Goal: Navigation & Orientation: Find specific page/section

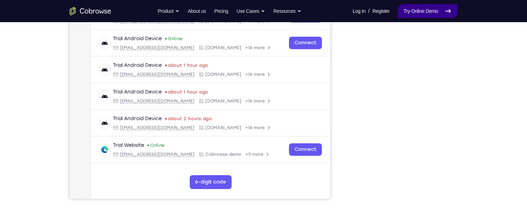
scroll to position [124, 0]
click at [407, 21] on nav "Go back Powerful, Flexible and Trustworthy. Avoid all extra friction for both A…" at bounding box center [263, 11] width 527 height 22
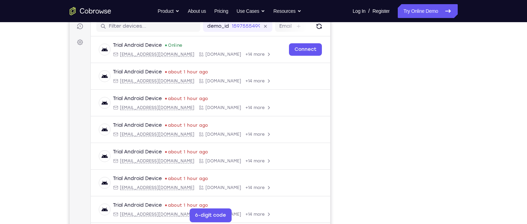
scroll to position [90, 0]
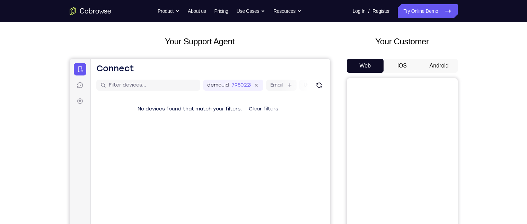
scroll to position [32, 0]
click at [431, 68] on button "Android" at bounding box center [438, 66] width 37 height 14
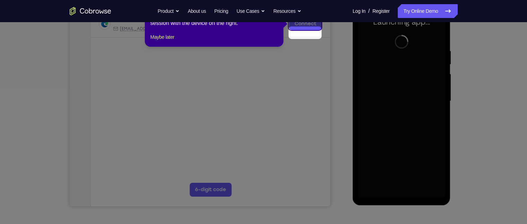
scroll to position [104, 0]
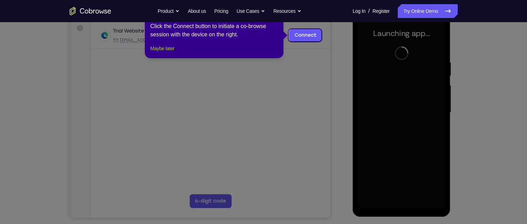
click at [167, 53] on button "Maybe later" at bounding box center [162, 48] width 24 height 8
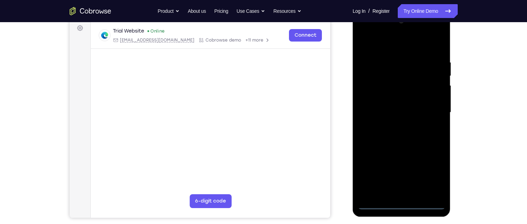
click at [400, 206] on div at bounding box center [401, 113] width 87 height 194
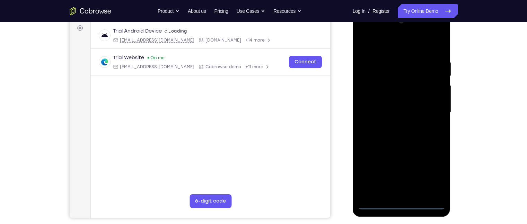
click at [428, 176] on div at bounding box center [401, 113] width 87 height 194
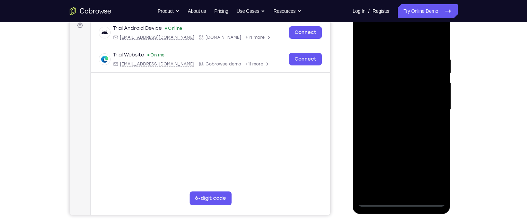
scroll to position [108, 0]
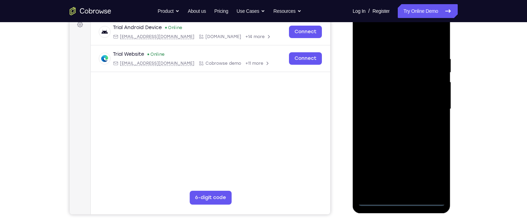
click at [393, 44] on div at bounding box center [401, 109] width 87 height 194
click at [431, 106] on div at bounding box center [401, 109] width 87 height 194
click at [409, 189] on div at bounding box center [401, 109] width 87 height 194
click at [395, 105] on div at bounding box center [401, 109] width 87 height 194
click at [370, 90] on div at bounding box center [401, 109] width 87 height 194
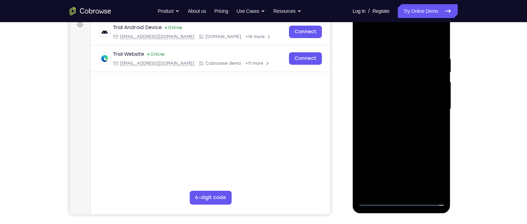
click at [386, 109] on div at bounding box center [401, 109] width 87 height 194
click at [401, 142] on div at bounding box center [401, 109] width 87 height 194
click at [440, 191] on div at bounding box center [401, 109] width 87 height 194
click at [431, 190] on div at bounding box center [401, 109] width 87 height 194
drag, startPoint x: 388, startPoint y: 39, endPoint x: 388, endPoint y: 35, distance: 4.2
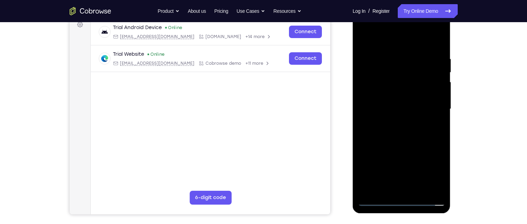
click at [388, 35] on div at bounding box center [401, 109] width 87 height 194
click at [418, 136] on div at bounding box center [401, 109] width 87 height 194
drag, startPoint x: 405, startPoint y: 172, endPoint x: 404, endPoint y: 31, distance: 140.9
click at [404, 33] on div at bounding box center [401, 109] width 87 height 194
drag, startPoint x: 402, startPoint y: 155, endPoint x: 410, endPoint y: 55, distance: 100.4
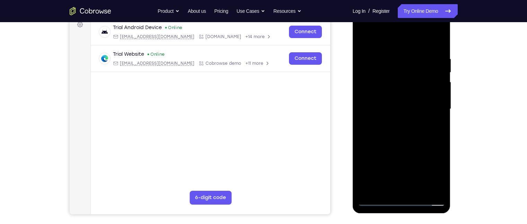
click at [410, 55] on div at bounding box center [401, 109] width 87 height 194
drag, startPoint x: 384, startPoint y: 163, endPoint x: 392, endPoint y: 55, distance: 107.6
click at [392, 55] on div at bounding box center [401, 109] width 87 height 194
drag, startPoint x: 411, startPoint y: 158, endPoint x: 404, endPoint y: 80, distance: 77.5
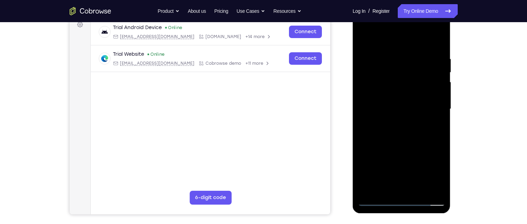
click at [404, 80] on div at bounding box center [401, 109] width 87 height 194
drag, startPoint x: 398, startPoint y: 159, endPoint x: 402, endPoint y: 79, distance: 80.0
click at [402, 79] on div at bounding box center [401, 109] width 87 height 194
drag, startPoint x: 400, startPoint y: 162, endPoint x: 397, endPoint y: 80, distance: 82.1
click at [397, 80] on div at bounding box center [401, 109] width 87 height 194
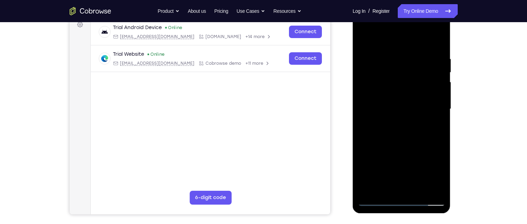
drag, startPoint x: 393, startPoint y: 173, endPoint x: 397, endPoint y: 83, distance: 89.8
click at [397, 83] on div at bounding box center [401, 109] width 87 height 194
drag, startPoint x: 404, startPoint y: 157, endPoint x: 405, endPoint y: 99, distance: 57.5
click at [405, 99] on div at bounding box center [401, 109] width 87 height 194
drag, startPoint x: 401, startPoint y: 146, endPoint x: 400, endPoint y: 82, distance: 63.4
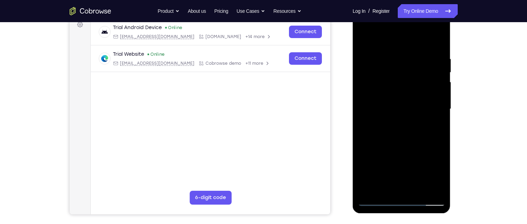
click at [400, 82] on div at bounding box center [401, 109] width 87 height 194
drag, startPoint x: 396, startPoint y: 147, endPoint x: 397, endPoint y: 140, distance: 7.7
click at [397, 140] on div at bounding box center [401, 109] width 87 height 194
click at [418, 190] on div at bounding box center [401, 109] width 87 height 194
click at [406, 145] on div at bounding box center [401, 109] width 87 height 194
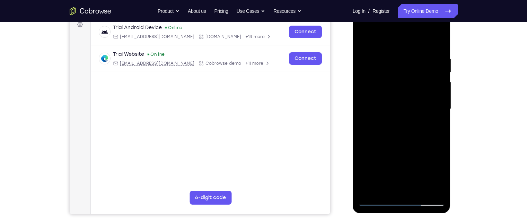
click at [377, 200] on div at bounding box center [401, 109] width 87 height 194
click at [431, 165] on div at bounding box center [401, 109] width 87 height 194
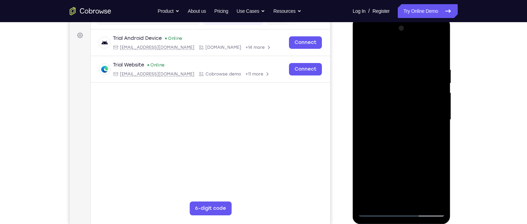
scroll to position [95, 0]
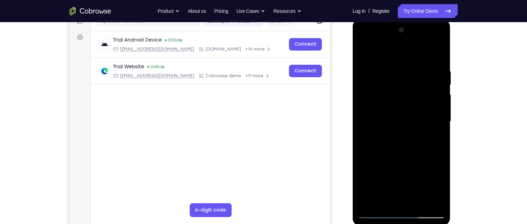
drag, startPoint x: 406, startPoint y: 127, endPoint x: 411, endPoint y: 154, distance: 27.0
click at [411, 154] on div at bounding box center [401, 122] width 87 height 194
click at [375, 59] on div at bounding box center [401, 122] width 87 height 194
click at [378, 101] on div at bounding box center [401, 122] width 87 height 194
drag, startPoint x: 391, startPoint y: 167, endPoint x: 394, endPoint y: 122, distance: 45.2
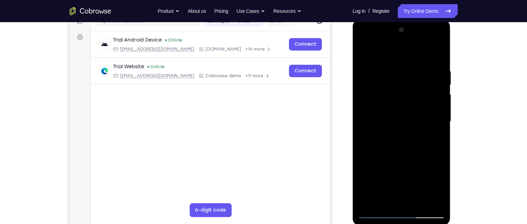
click at [394, 122] on div at bounding box center [401, 122] width 87 height 194
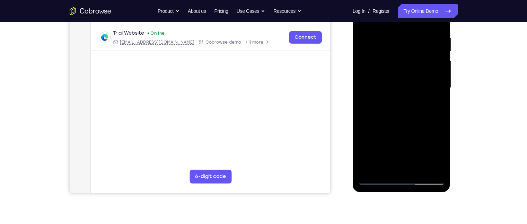
scroll to position [129, 0]
click at [406, 90] on div at bounding box center [401, 88] width 87 height 194
click at [380, 180] on div at bounding box center [401, 88] width 87 height 194
click at [406, 108] on div at bounding box center [401, 88] width 87 height 194
click at [376, 180] on div at bounding box center [401, 88] width 87 height 194
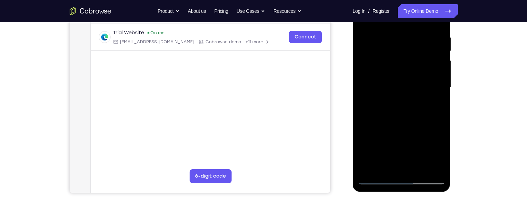
click at [376, 180] on div at bounding box center [401, 88] width 87 height 194
drag, startPoint x: 400, startPoint y: 147, endPoint x: 405, endPoint y: 111, distance: 36.4
click at [405, 111] on div at bounding box center [401, 88] width 87 height 194
click at [366, 54] on div at bounding box center [401, 88] width 87 height 194
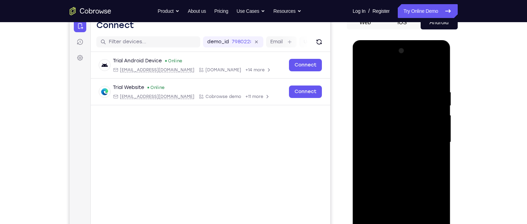
scroll to position [75, 0]
click at [421, 87] on div at bounding box center [401, 142] width 87 height 194
click at [410, 130] on div at bounding box center [401, 142] width 87 height 194
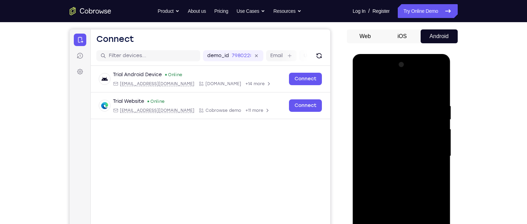
scroll to position [61, 0]
click at [409, 137] on div at bounding box center [401, 156] width 87 height 194
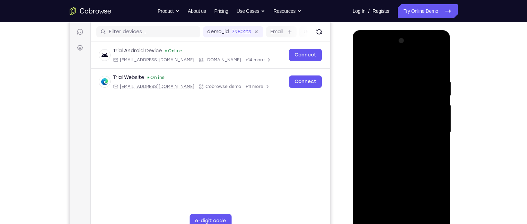
scroll to position [84, 0]
drag, startPoint x: 401, startPoint y: 182, endPoint x: 401, endPoint y: 101, distance: 80.3
click at [401, 101] on div at bounding box center [401, 132] width 87 height 194
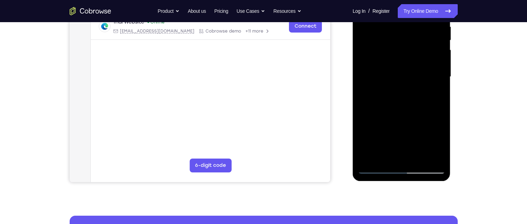
scroll to position [141, 0]
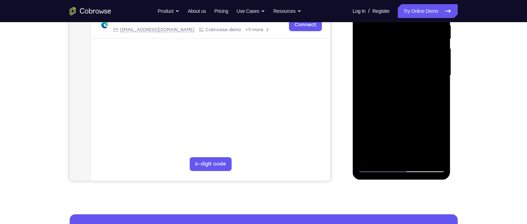
click at [376, 168] on div at bounding box center [401, 76] width 87 height 194
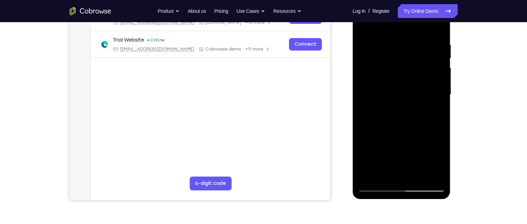
click at [361, 37] on div at bounding box center [401, 95] width 87 height 194
click at [366, 88] on div at bounding box center [401, 95] width 87 height 194
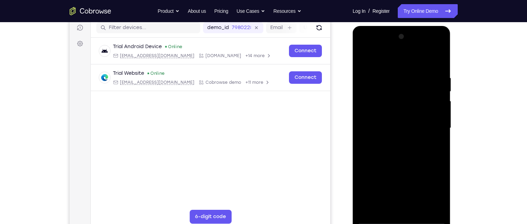
scroll to position [88, 0]
click at [392, 62] on div at bounding box center [401, 129] width 87 height 194
click at [395, 51] on div at bounding box center [401, 129] width 87 height 194
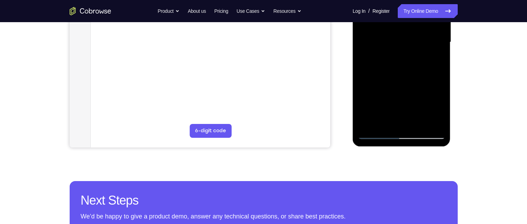
scroll to position [175, 0]
click at [375, 134] on div at bounding box center [401, 42] width 87 height 194
drag, startPoint x: 385, startPoint y: 103, endPoint x: 392, endPoint y: 51, distance: 52.7
click at [392, 51] on div at bounding box center [401, 42] width 87 height 194
drag, startPoint x: 392, startPoint y: 71, endPoint x: 396, endPoint y: 1, distance: 70.1
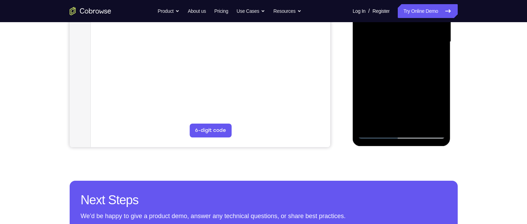
click at [396, 1] on div at bounding box center [401, 42] width 87 height 194
drag, startPoint x: 389, startPoint y: 105, endPoint x: 393, endPoint y: 51, distance: 53.4
click at [393, 51] on div at bounding box center [401, 42] width 87 height 194
drag, startPoint x: 394, startPoint y: 105, endPoint x: 403, endPoint y: 17, distance: 88.8
click at [403, 17] on div at bounding box center [401, 42] width 87 height 194
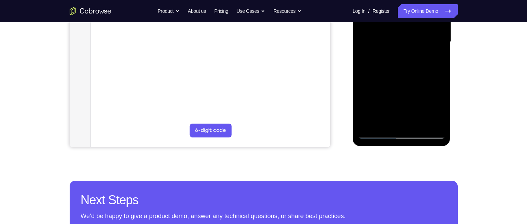
drag, startPoint x: 384, startPoint y: 100, endPoint x: 386, endPoint y: 25, distance: 75.2
click at [386, 25] on div at bounding box center [401, 42] width 87 height 194
drag, startPoint x: 384, startPoint y: 110, endPoint x: 388, endPoint y: 36, distance: 73.5
click at [388, 36] on div at bounding box center [401, 42] width 87 height 194
drag, startPoint x: 385, startPoint y: 106, endPoint x: 392, endPoint y: 71, distance: 35.2
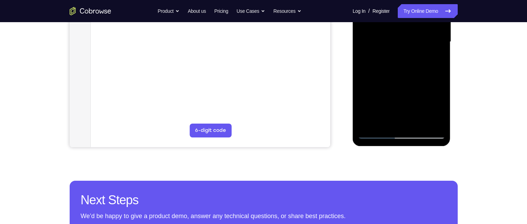
click at [392, 71] on div at bounding box center [401, 42] width 87 height 194
click at [405, 83] on div at bounding box center [401, 42] width 87 height 194
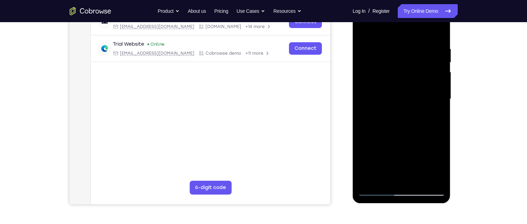
scroll to position [114, 0]
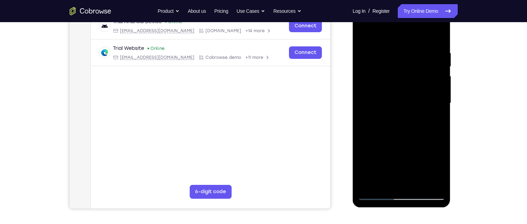
click at [442, 65] on div at bounding box center [401, 103] width 87 height 194
click at [441, 64] on div at bounding box center [401, 103] width 87 height 194
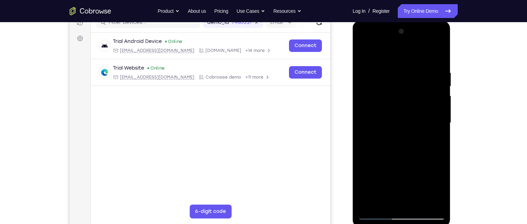
scroll to position [94, 0]
click at [363, 86] on div at bounding box center [401, 123] width 87 height 194
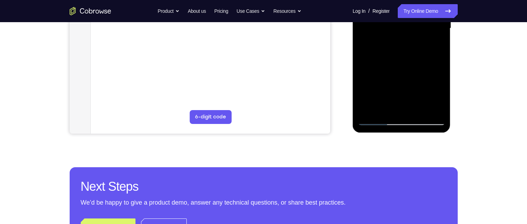
scroll to position [189, 0]
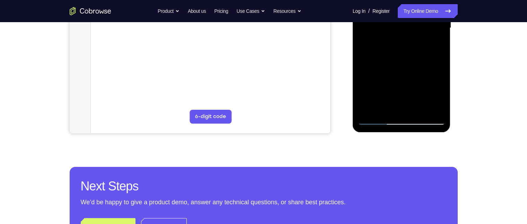
click at [371, 111] on div at bounding box center [401, 28] width 87 height 194
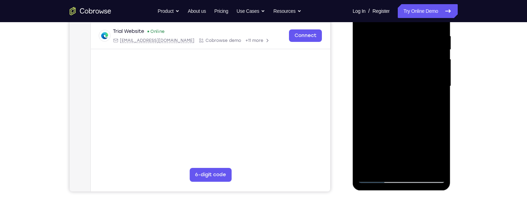
scroll to position [130, 0]
click at [365, 95] on div at bounding box center [401, 87] width 87 height 194
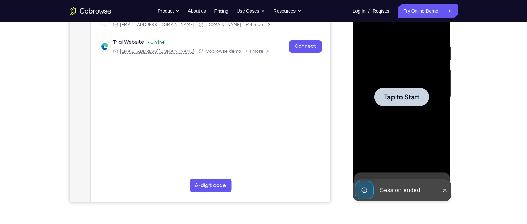
click at [382, 115] on div at bounding box center [401, 97] width 87 height 194
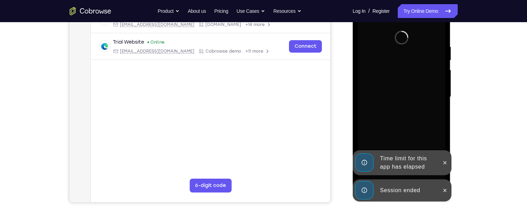
click at [394, 186] on div "Session ended" at bounding box center [407, 190] width 61 height 14
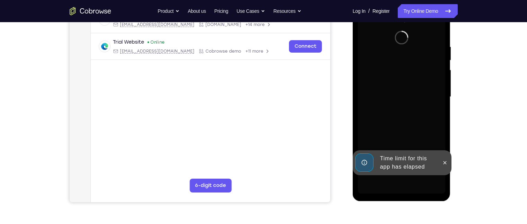
click at [395, 165] on div "Time limit for this app has elapsed" at bounding box center [407, 163] width 61 height 22
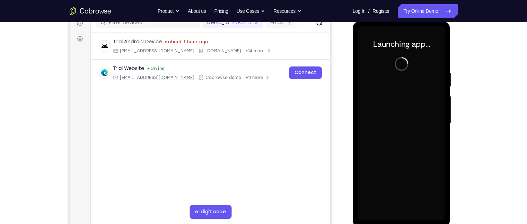
scroll to position [93, 0]
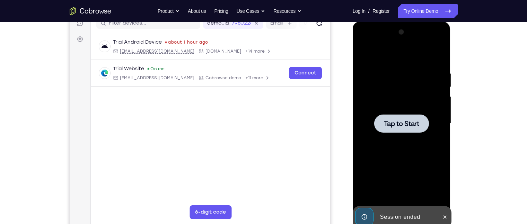
click at [383, 136] on div at bounding box center [401, 124] width 87 height 194
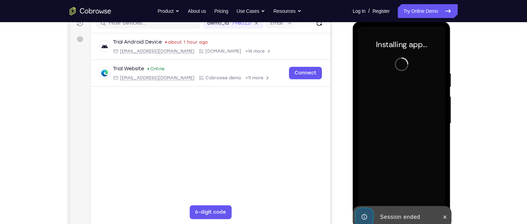
click at [389, 210] on div "Session ended" at bounding box center [407, 217] width 61 height 14
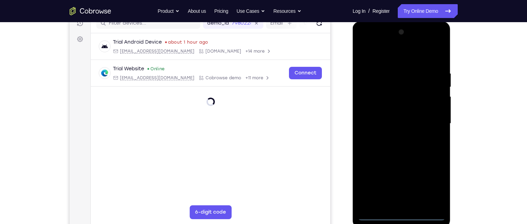
click at [404, 217] on div at bounding box center [401, 124] width 87 height 194
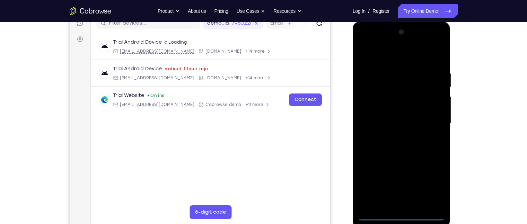
click at [429, 185] on div at bounding box center [401, 124] width 87 height 194
click at [372, 54] on div at bounding box center [401, 124] width 87 height 194
click at [427, 125] on div at bounding box center [401, 124] width 87 height 194
click at [395, 133] on div at bounding box center [401, 124] width 87 height 194
click at [380, 121] on div at bounding box center [401, 124] width 87 height 194
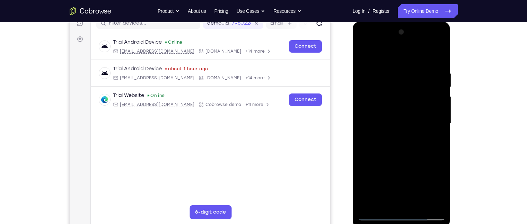
click at [388, 96] on div at bounding box center [401, 124] width 87 height 194
click at [393, 108] on div at bounding box center [401, 124] width 87 height 194
click at [394, 122] on div at bounding box center [401, 124] width 87 height 194
click at [403, 154] on div at bounding box center [401, 124] width 87 height 194
drag, startPoint x: 382, startPoint y: 57, endPoint x: 380, endPoint y: 6, distance: 50.9
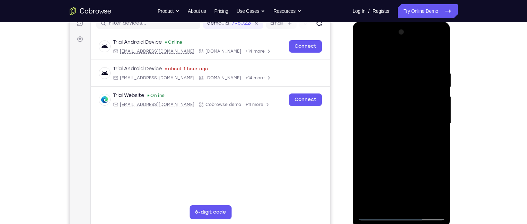
click at [380, 21] on html "Online web based iOS Simulators and Android Emulators. Run iPhone, iPad, Mobile…" at bounding box center [401, 125] width 99 height 208
click at [442, 206] on div at bounding box center [401, 124] width 87 height 194
click at [420, 206] on div at bounding box center [401, 124] width 87 height 194
click at [401, 163] on div at bounding box center [401, 124] width 87 height 194
click at [363, 51] on div at bounding box center [401, 124] width 87 height 194
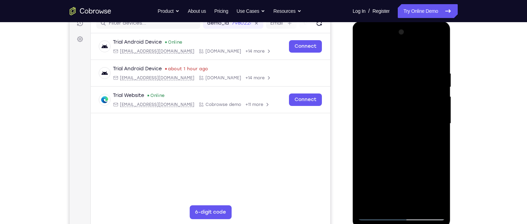
drag, startPoint x: 389, startPoint y: 169, endPoint x: 401, endPoint y: -13, distance: 182.8
click at [401, 21] on html "Online web based iOS Simulators and Android Emulators. Run iPhone, iPad, Mobile…" at bounding box center [401, 125] width 99 height 208
drag, startPoint x: 393, startPoint y: 172, endPoint x: 400, endPoint y: -50, distance: 222.7
click at [400, 21] on html "Online web based iOS Simulators and Android Emulators. Run iPhone, iPad, Mobile…" at bounding box center [401, 125] width 99 height 208
drag, startPoint x: 386, startPoint y: 177, endPoint x: 407, endPoint y: 111, distance: 69.0
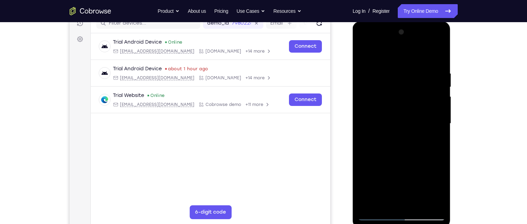
click at [407, 111] on div at bounding box center [401, 124] width 87 height 194
click at [440, 120] on div at bounding box center [401, 124] width 87 height 194
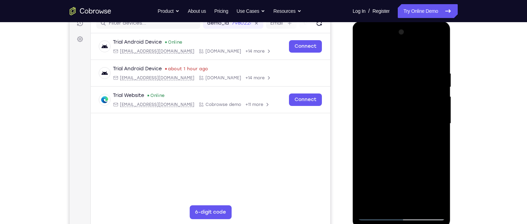
click at [440, 120] on div at bounding box center [401, 124] width 87 height 194
drag, startPoint x: 393, startPoint y: 186, endPoint x: 387, endPoint y: 100, distance: 86.0
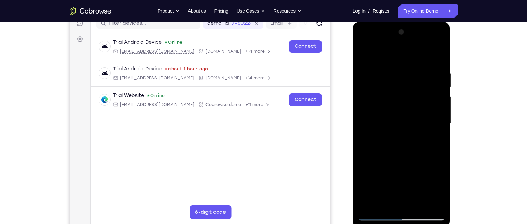
click at [387, 100] on div at bounding box center [401, 124] width 87 height 194
drag, startPoint x: 392, startPoint y: 161, endPoint x: 389, endPoint y: 54, distance: 107.0
click at [389, 54] on div at bounding box center [401, 124] width 87 height 194
drag, startPoint x: 388, startPoint y: 191, endPoint x: 400, endPoint y: 8, distance: 183.2
click at [400, 21] on html "Online web based iOS Simulators and Android Emulators. Run iPhone, iPad, Mobile…" at bounding box center [401, 125] width 99 height 208
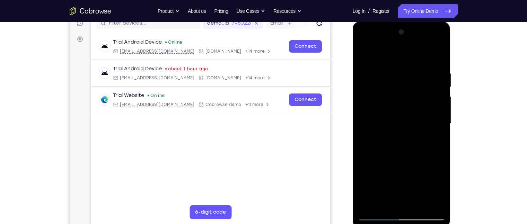
drag, startPoint x: 391, startPoint y: 160, endPoint x: 370, endPoint y: 13, distance: 148.9
click at [370, 21] on html "Online web based iOS Simulators and Android Emulators. Run iPhone, iPad, Mobile…" at bounding box center [401, 125] width 99 height 208
drag, startPoint x: 387, startPoint y: 143, endPoint x: 373, endPoint y: -5, distance: 148.5
click at [373, 21] on html "Online web based iOS Simulators and Android Emulators. Run iPhone, iPad, Mobile…" at bounding box center [401, 125] width 99 height 208
drag, startPoint x: 408, startPoint y: 72, endPoint x: 378, endPoint y: -65, distance: 140.0
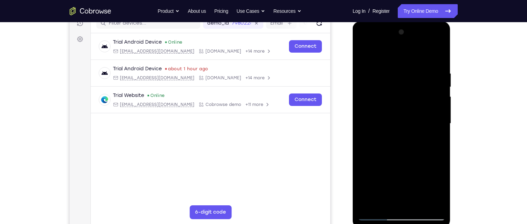
click at [378, 21] on html "Online web based iOS Simulators and Android Emulators. Run iPhone, iPad, Mobile…" at bounding box center [401, 125] width 99 height 208
drag, startPoint x: 389, startPoint y: 158, endPoint x: 405, endPoint y: -65, distance: 223.2
click at [405, 21] on html "Online web based iOS Simulators and Android Emulators. Run iPhone, iPad, Mobile…" at bounding box center [401, 125] width 99 height 208
drag, startPoint x: 389, startPoint y: 155, endPoint x: 373, endPoint y: -24, distance: 179.7
click at [373, 21] on html "Online web based iOS Simulators and Android Emulators. Run iPhone, iPad, Mobile…" at bounding box center [401, 125] width 99 height 208
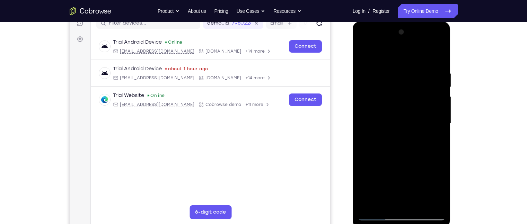
drag, startPoint x: 393, startPoint y: 168, endPoint x: 400, endPoint y: 0, distance: 167.7
click at [400, 21] on html "Online web based iOS Simulators and Android Emulators. Run iPhone, iPad, Mobile…" at bounding box center [401, 125] width 99 height 208
drag, startPoint x: 407, startPoint y: 72, endPoint x: 377, endPoint y: -65, distance: 140.2
click at [377, 21] on html "Online web based iOS Simulators and Android Emulators. Run iPhone, iPad, Mobile…" at bounding box center [401, 125] width 99 height 208
drag, startPoint x: 384, startPoint y: 74, endPoint x: 385, endPoint y: 69, distance: 4.9
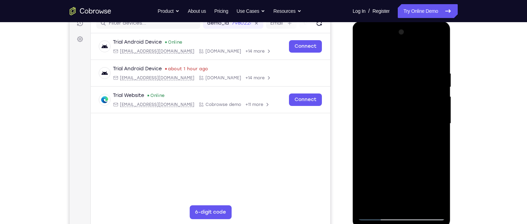
click at [385, 69] on div at bounding box center [401, 124] width 87 height 194
click at [438, 134] on div at bounding box center [401, 124] width 87 height 194
click at [439, 131] on div at bounding box center [401, 124] width 87 height 194
click at [444, 131] on div at bounding box center [401, 124] width 87 height 194
click at [443, 129] on div at bounding box center [401, 124] width 87 height 194
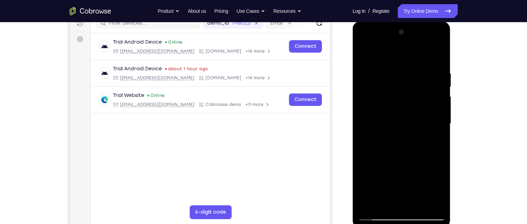
click at [434, 125] on div at bounding box center [401, 124] width 87 height 194
click at [437, 127] on div at bounding box center [401, 124] width 87 height 194
click at [438, 129] on div at bounding box center [401, 124] width 87 height 194
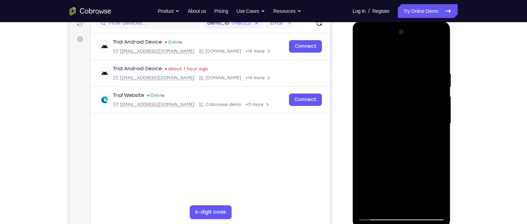
click at [364, 127] on div at bounding box center [401, 124] width 87 height 194
click at [440, 127] on div at bounding box center [401, 124] width 87 height 194
click at [440, 126] on div at bounding box center [401, 124] width 87 height 194
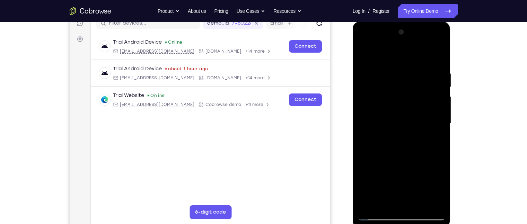
click at [440, 126] on div at bounding box center [401, 124] width 87 height 194
drag, startPoint x: 405, startPoint y: 188, endPoint x: 401, endPoint y: 0, distance: 188.0
click at [401, 21] on html "Online web based iOS Simulators and Android Emulators. Run iPhone, iPad, Mobile…" at bounding box center [401, 125] width 99 height 208
drag, startPoint x: 406, startPoint y: 89, endPoint x: 401, endPoint y: 99, distance: 11.8
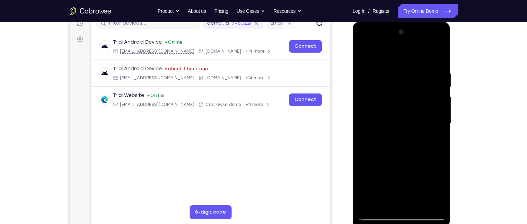
click at [401, 99] on div at bounding box center [401, 124] width 87 height 194
drag, startPoint x: 405, startPoint y: 189, endPoint x: 379, endPoint y: -41, distance: 231.0
click at [379, 21] on html "Online web based iOS Simulators and Android Emulators. Run iPhone, iPad, Mobile…" at bounding box center [401, 125] width 99 height 208
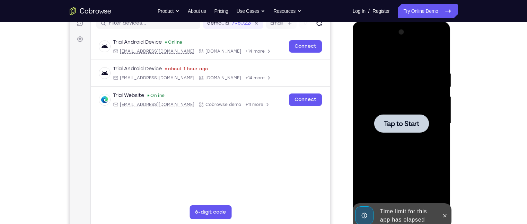
click at [442, 134] on div at bounding box center [401, 124] width 87 height 194
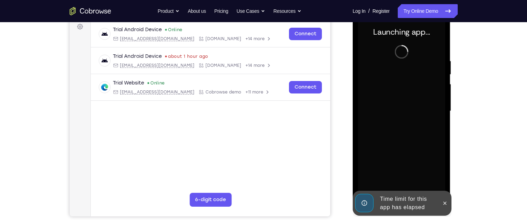
scroll to position [101, 0]
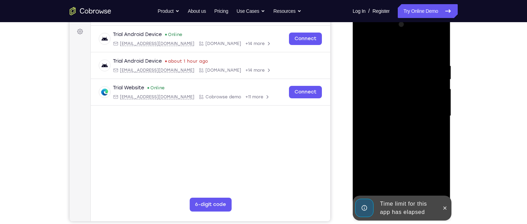
click at [370, 215] on div at bounding box center [364, 208] width 18 height 18
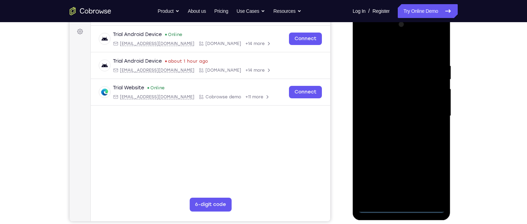
click at [402, 210] on div at bounding box center [401, 116] width 87 height 194
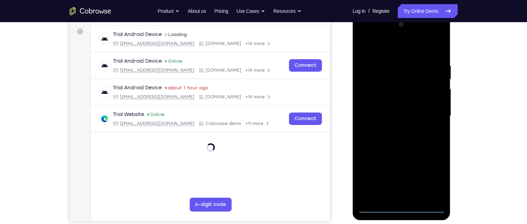
click at [433, 182] on div at bounding box center [401, 116] width 87 height 194
click at [392, 50] on div at bounding box center [401, 116] width 87 height 194
click at [426, 119] on div at bounding box center [401, 116] width 87 height 194
click at [394, 130] on div at bounding box center [401, 116] width 87 height 194
click at [387, 113] on div at bounding box center [401, 116] width 87 height 194
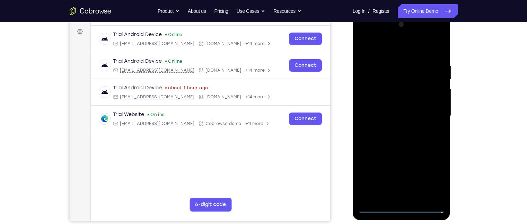
click at [379, 103] on div at bounding box center [401, 116] width 87 height 194
click at [384, 114] on div at bounding box center [401, 116] width 87 height 194
click at [421, 145] on div at bounding box center [401, 116] width 87 height 194
drag, startPoint x: 381, startPoint y: 41, endPoint x: 381, endPoint y: 15, distance: 26.3
click at [381, 15] on div at bounding box center [401, 117] width 98 height 206
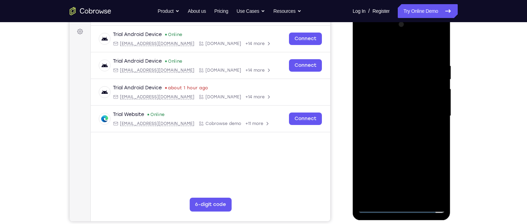
click at [440, 45] on div at bounding box center [401, 116] width 87 height 194
click at [398, 137] on div at bounding box center [401, 116] width 87 height 194
click at [384, 100] on div at bounding box center [401, 116] width 87 height 194
click at [393, 110] on div at bounding box center [401, 116] width 87 height 194
drag, startPoint x: 386, startPoint y: 47, endPoint x: 383, endPoint y: 22, distance: 25.5
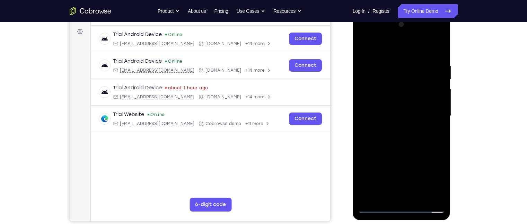
click at [383, 22] on div at bounding box center [401, 116] width 87 height 194
click at [440, 193] on div at bounding box center [401, 116] width 87 height 194
click at [437, 43] on div at bounding box center [401, 116] width 87 height 194
click at [378, 63] on div at bounding box center [401, 116] width 87 height 194
drag, startPoint x: 399, startPoint y: 129, endPoint x: 396, endPoint y: 99, distance: 29.9
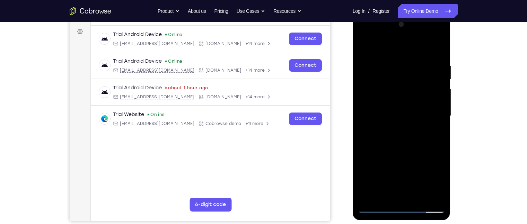
click at [396, 99] on div at bounding box center [401, 116] width 87 height 194
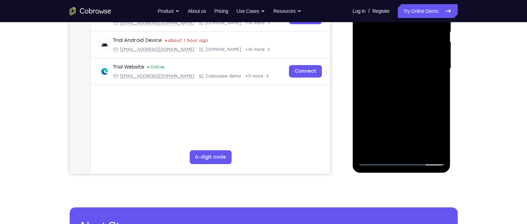
scroll to position [149, 0]
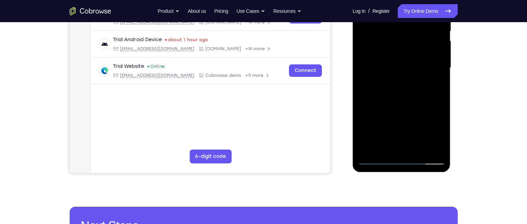
click at [397, 102] on div at bounding box center [401, 68] width 87 height 194
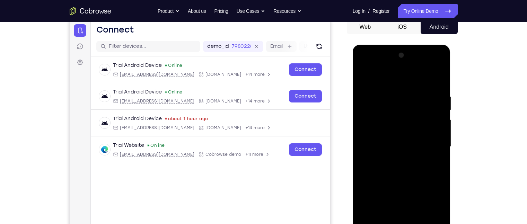
scroll to position [70, 0]
drag, startPoint x: 421, startPoint y: 179, endPoint x: 419, endPoint y: 125, distance: 53.7
drag, startPoint x: 419, startPoint y: 125, endPoint x: 372, endPoint y: 108, distance: 50.2
click at [372, 108] on div at bounding box center [401, 147] width 87 height 194
click at [363, 75] on div at bounding box center [401, 147] width 87 height 194
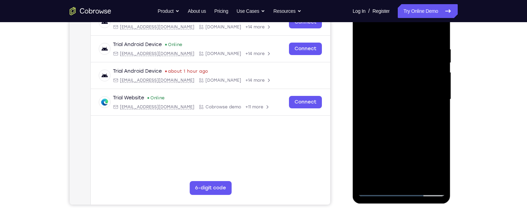
scroll to position [118, 0]
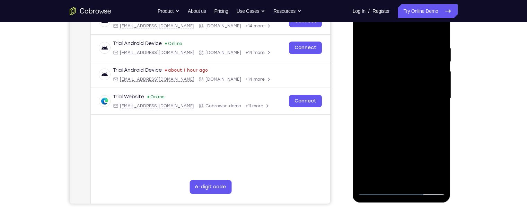
click at [376, 138] on div at bounding box center [401, 98] width 87 height 194
click at [362, 30] on div at bounding box center [401, 98] width 87 height 194
click at [367, 92] on div at bounding box center [401, 98] width 87 height 194
drag, startPoint x: 395, startPoint y: 104, endPoint x: 410, endPoint y: 93, distance: 18.2
click at [410, 93] on div at bounding box center [401, 98] width 87 height 194
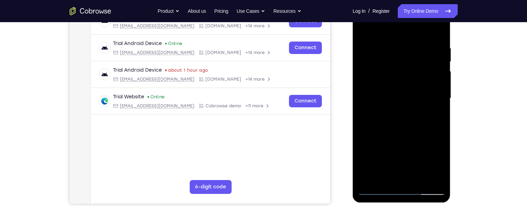
click at [361, 92] on div at bounding box center [401, 98] width 87 height 194
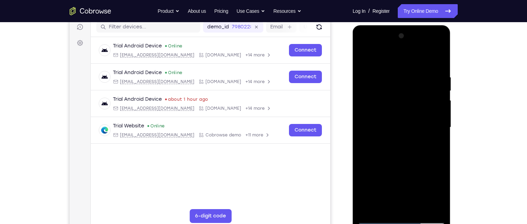
scroll to position [90, 0]
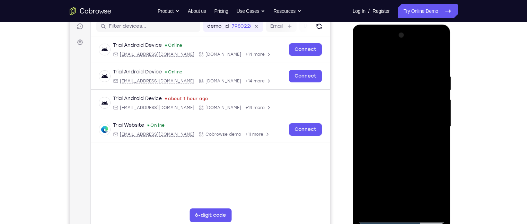
click at [443, 92] on div at bounding box center [401, 127] width 87 height 194
click at [438, 96] on div at bounding box center [401, 127] width 87 height 194
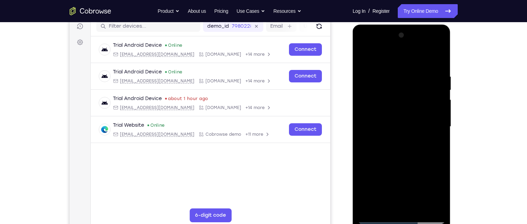
click at [438, 96] on div at bounding box center [401, 127] width 87 height 194
click at [439, 39] on div at bounding box center [401, 127] width 87 height 194
click at [363, 59] on div at bounding box center [401, 127] width 87 height 194
click at [379, 87] on div at bounding box center [401, 127] width 87 height 194
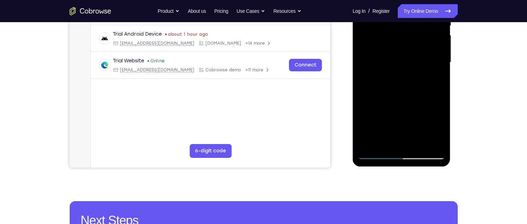
scroll to position [155, 0]
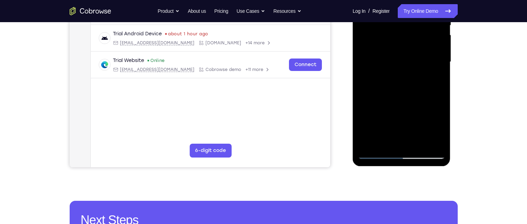
drag, startPoint x: 394, startPoint y: 114, endPoint x: 395, endPoint y: 71, distance: 43.0
click at [395, 71] on div at bounding box center [401, 62] width 87 height 194
click at [375, 107] on div at bounding box center [401, 62] width 87 height 194
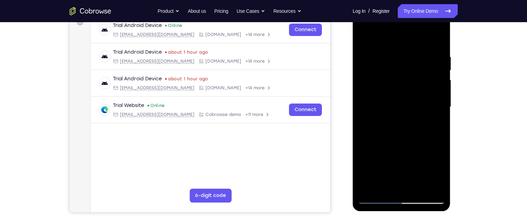
scroll to position [110, 0]
click at [366, 38] on div at bounding box center [401, 107] width 87 height 194
drag, startPoint x: 400, startPoint y: 64, endPoint x: 398, endPoint y: 115, distance: 50.6
click at [398, 115] on div at bounding box center [401, 107] width 87 height 194
click at [366, 110] on div at bounding box center [401, 107] width 87 height 194
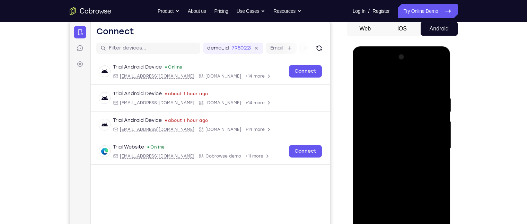
scroll to position [68, 0]
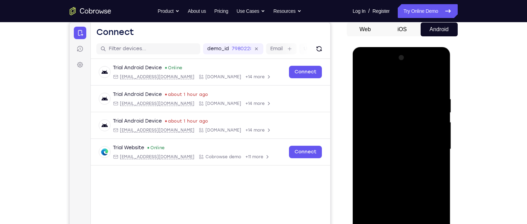
click at [407, 116] on div at bounding box center [401, 149] width 87 height 194
drag, startPoint x: 380, startPoint y: 107, endPoint x: 450, endPoint y: 120, distance: 71.6
click at [451, 124] on html "Online web based iOS Simulators and Android Emulators. Run iPhone, iPad, Mobile…" at bounding box center [401, 151] width 99 height 208
click at [439, 62] on div at bounding box center [401, 149] width 87 height 194
click at [440, 59] on div at bounding box center [401, 149] width 87 height 194
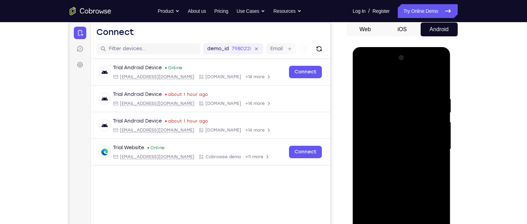
scroll to position [102, 0]
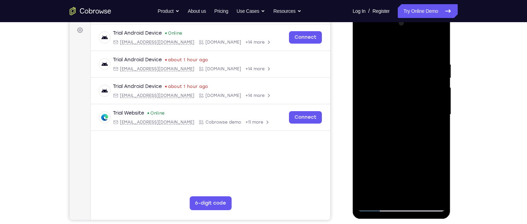
click at [440, 26] on div at bounding box center [401, 115] width 87 height 194
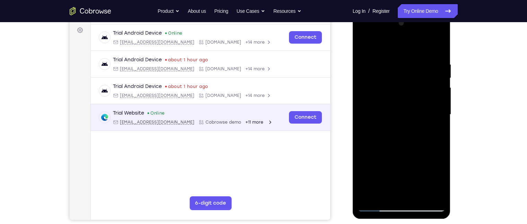
scroll to position [60, 0]
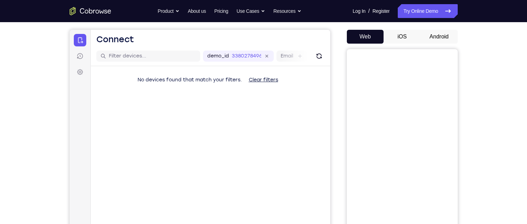
click at [440, 45] on div "Web iOS Android" at bounding box center [402, 146] width 111 height 232
click at [438, 40] on button "Android" at bounding box center [438, 37] width 37 height 14
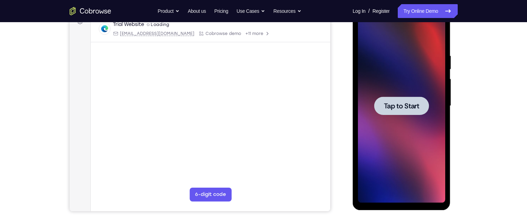
click at [387, 100] on div at bounding box center [401, 106] width 55 height 18
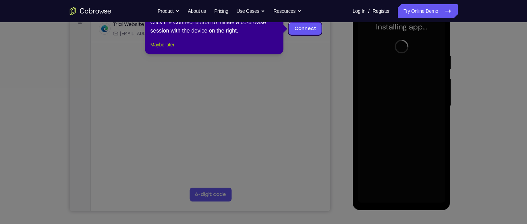
click at [159, 49] on button "Maybe later" at bounding box center [162, 45] width 24 height 8
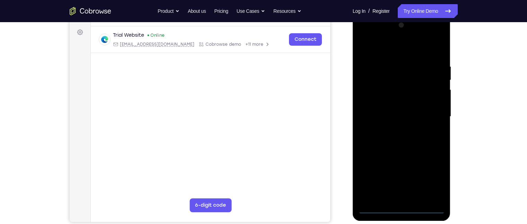
scroll to position [100, 0]
click at [401, 209] on div at bounding box center [401, 117] width 87 height 194
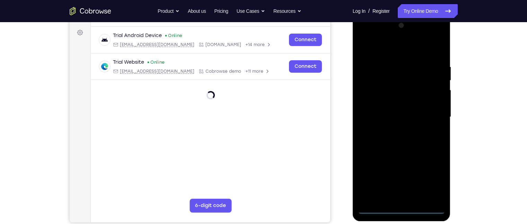
click at [435, 180] on div at bounding box center [401, 117] width 87 height 194
click at [381, 47] on div at bounding box center [401, 117] width 87 height 194
click at [433, 119] on div at bounding box center [401, 117] width 87 height 194
click at [393, 130] on div at bounding box center [401, 117] width 87 height 194
click at [391, 113] on div at bounding box center [401, 117] width 87 height 194
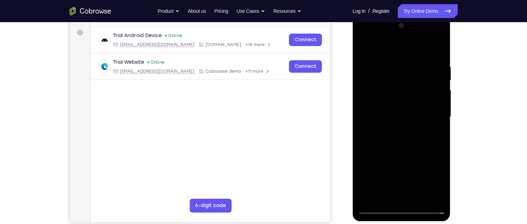
click at [386, 107] on div at bounding box center [401, 117] width 87 height 194
click at [386, 115] on div at bounding box center [401, 117] width 87 height 194
click at [402, 145] on div at bounding box center [401, 117] width 87 height 194
click at [412, 137] on div at bounding box center [401, 117] width 87 height 194
drag, startPoint x: 386, startPoint y: 50, endPoint x: 380, endPoint y: 1, distance: 49.2
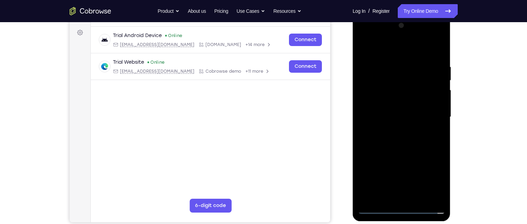
click at [380, 15] on html "Online web based iOS Simulators and Android Emulators. Run iPhone, iPad, Mobile…" at bounding box center [401, 119] width 99 height 208
click at [398, 154] on div at bounding box center [401, 117] width 87 height 194
click at [439, 45] on div at bounding box center [401, 117] width 87 height 194
click at [437, 199] on div at bounding box center [401, 117] width 87 height 194
click at [367, 78] on div at bounding box center [401, 117] width 87 height 194
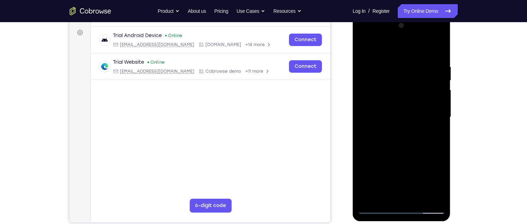
click at [367, 119] on div at bounding box center [401, 117] width 87 height 194
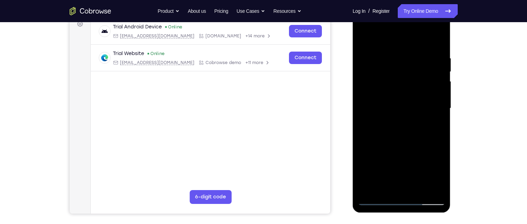
scroll to position [109, 0]
click at [420, 101] on div at bounding box center [401, 108] width 87 height 194
click at [436, 91] on div at bounding box center [401, 108] width 87 height 194
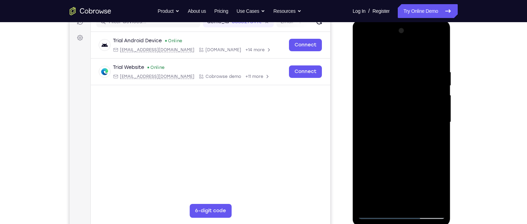
scroll to position [93, 0]
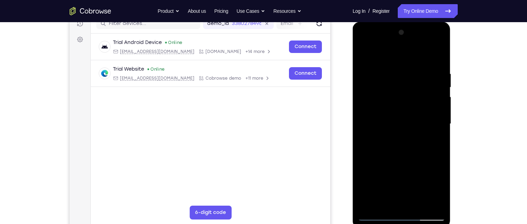
click at [431, 112] on div at bounding box center [401, 124] width 87 height 194
click at [436, 93] on div at bounding box center [401, 124] width 87 height 194
click at [426, 108] on div at bounding box center [401, 124] width 87 height 194
click at [430, 107] on div at bounding box center [401, 124] width 87 height 194
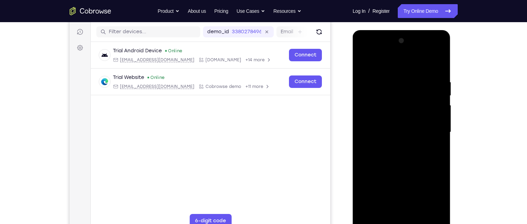
scroll to position [82, 0]
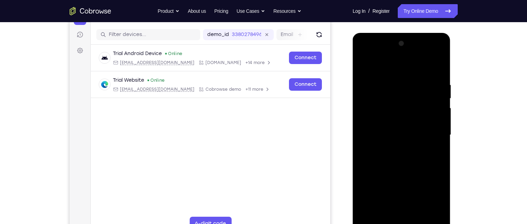
click at [427, 89] on div at bounding box center [401, 135] width 87 height 194
click at [442, 46] on div at bounding box center [401, 135] width 87 height 194
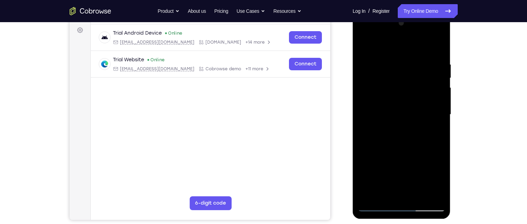
scroll to position [103, 0]
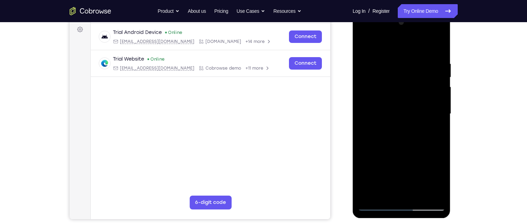
click at [381, 115] on div at bounding box center [401, 114] width 87 height 194
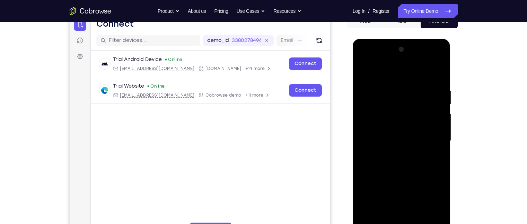
scroll to position [99, 0]
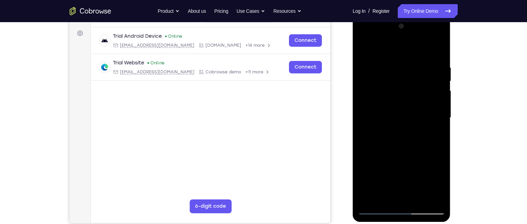
click at [435, 104] on div at bounding box center [401, 118] width 87 height 194
click at [429, 124] on div at bounding box center [401, 118] width 87 height 194
click at [434, 105] on div at bounding box center [401, 118] width 87 height 194
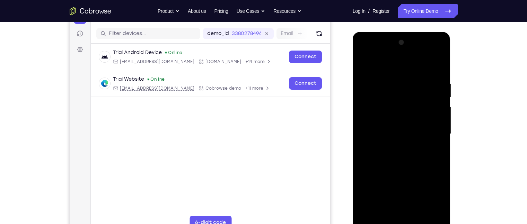
click at [434, 92] on div at bounding box center [401, 134] width 87 height 194
click at [440, 45] on div at bounding box center [401, 134] width 87 height 194
click at [396, 135] on div at bounding box center [401, 134] width 87 height 194
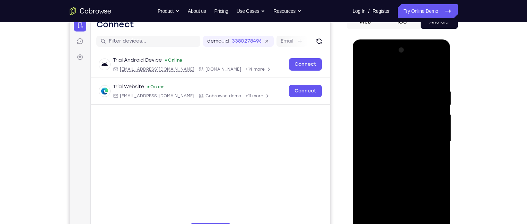
scroll to position [76, 0]
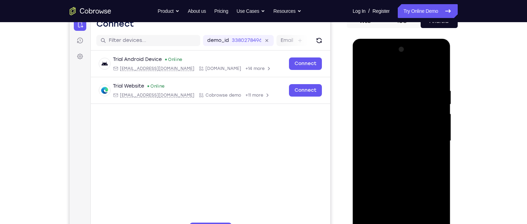
click at [438, 107] on div at bounding box center [401, 141] width 87 height 194
click at [441, 107] on div at bounding box center [401, 141] width 87 height 194
click at [440, 107] on div at bounding box center [401, 141] width 87 height 194
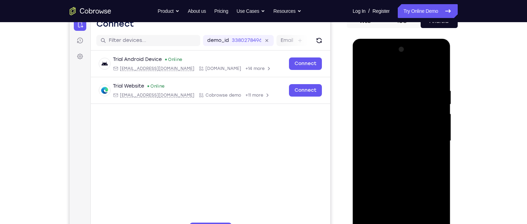
click at [440, 107] on div at bounding box center [401, 141] width 87 height 194
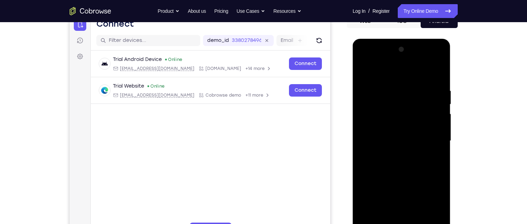
click at [440, 107] on div at bounding box center [401, 141] width 87 height 194
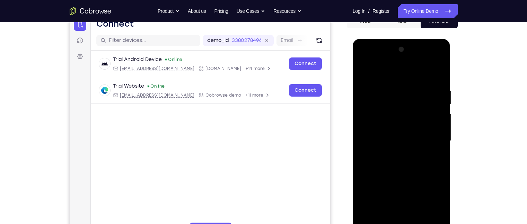
click at [440, 107] on div at bounding box center [401, 141] width 87 height 194
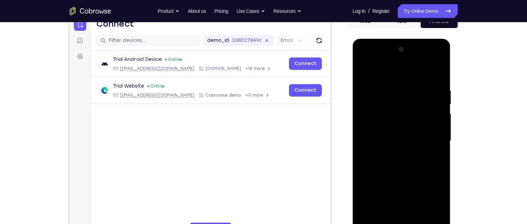
click at [440, 107] on div at bounding box center [401, 141] width 87 height 194
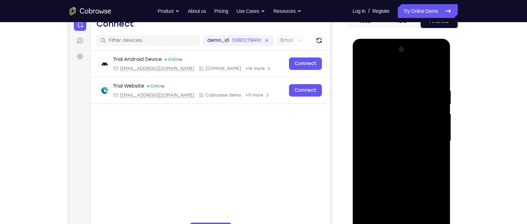
click at [440, 107] on div at bounding box center [401, 141] width 87 height 194
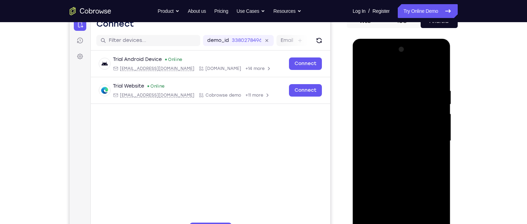
click at [440, 107] on div at bounding box center [401, 141] width 87 height 194
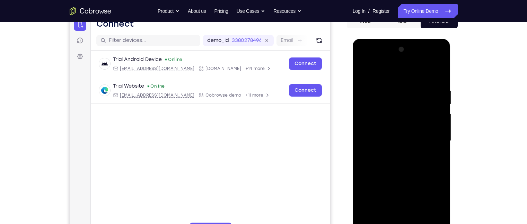
click at [420, 116] on div at bounding box center [401, 141] width 87 height 194
click at [416, 120] on div at bounding box center [401, 141] width 87 height 194
click at [433, 90] on div at bounding box center [401, 141] width 87 height 194
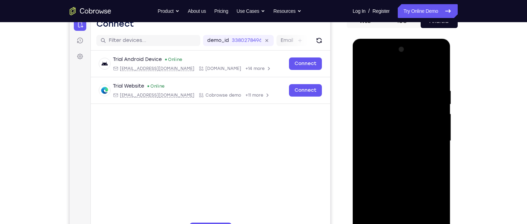
click at [402, 93] on div at bounding box center [401, 141] width 87 height 194
click at [439, 45] on div at bounding box center [401, 141] width 87 height 194
drag, startPoint x: 389, startPoint y: 96, endPoint x: 496, endPoint y: 105, distance: 107.4
click at [451, 105] on html "Online web based iOS Simulators and Android Emulators. Run iPhone, iPad, Mobile…" at bounding box center [401, 143] width 99 height 208
click at [432, 102] on div at bounding box center [401, 141] width 87 height 194
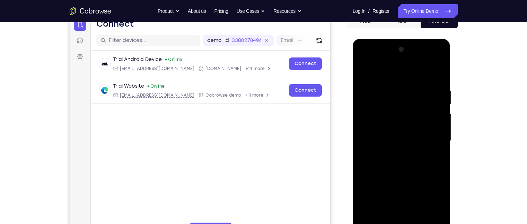
click at [432, 102] on div at bounding box center [401, 141] width 87 height 194
click at [438, 107] on div at bounding box center [401, 141] width 87 height 194
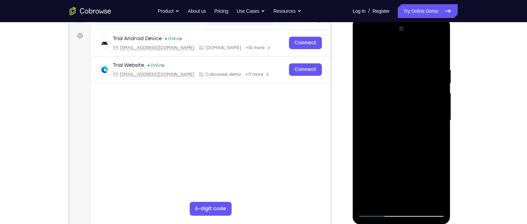
click at [438, 107] on div at bounding box center [401, 120] width 87 height 194
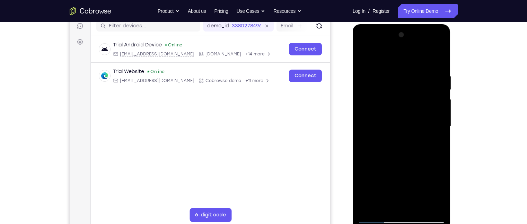
click at [438, 108] on div at bounding box center [401, 126] width 87 height 194
drag, startPoint x: 438, startPoint y: 93, endPoint x: 438, endPoint y: 108, distance: 14.9
click at [438, 108] on div at bounding box center [401, 126] width 87 height 194
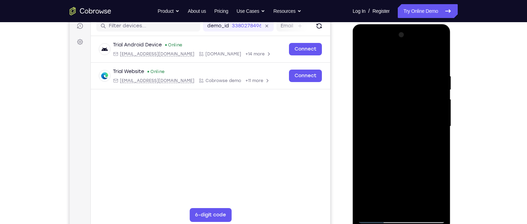
click at [438, 108] on div at bounding box center [401, 126] width 87 height 194
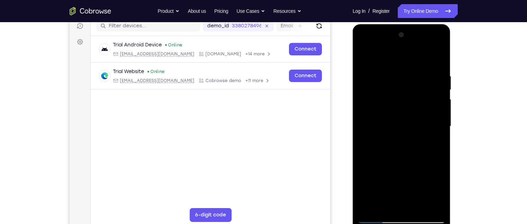
click at [438, 108] on div at bounding box center [401, 126] width 87 height 194
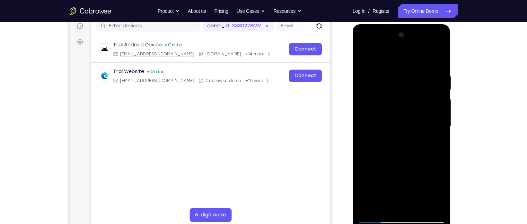
click at [438, 108] on div at bounding box center [401, 126] width 87 height 194
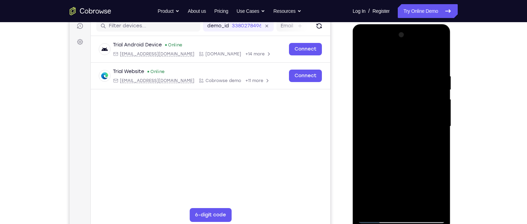
click at [438, 108] on div at bounding box center [401, 126] width 87 height 194
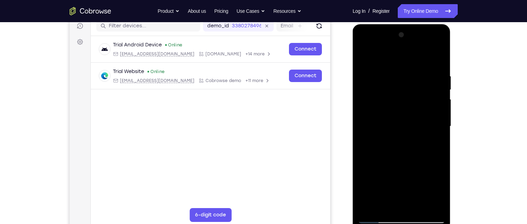
click at [438, 108] on div at bounding box center [401, 126] width 87 height 194
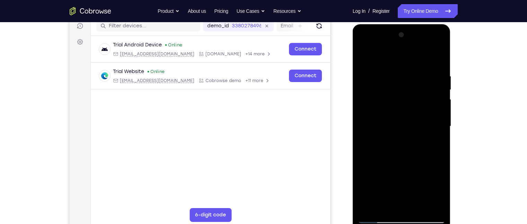
click at [438, 108] on div at bounding box center [401, 126] width 87 height 194
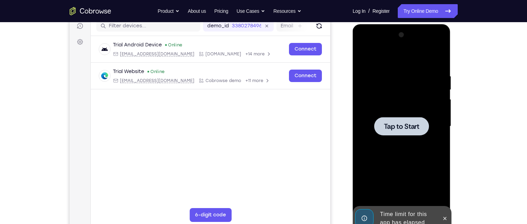
click at [418, 125] on span "Tap to Start" at bounding box center [401, 126] width 35 height 7
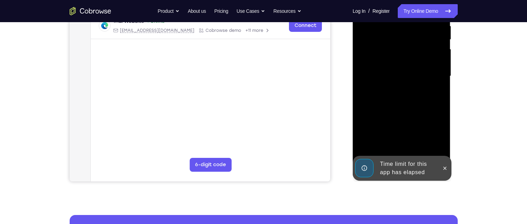
scroll to position [117, 0]
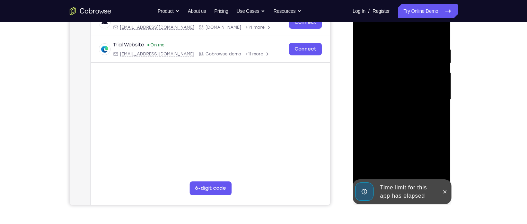
click at [333, 130] on div "Your Support Agent Your Customer Web iOS Android" at bounding box center [264, 77] width 388 height 256
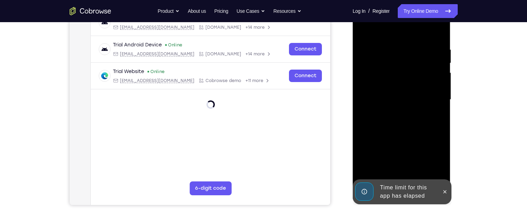
click at [388, 193] on div "Time limit for this app has elapsed" at bounding box center [407, 192] width 61 height 22
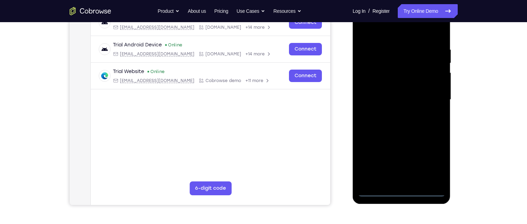
click at [404, 190] on div at bounding box center [401, 100] width 87 height 194
click at [429, 162] on div at bounding box center [401, 100] width 87 height 194
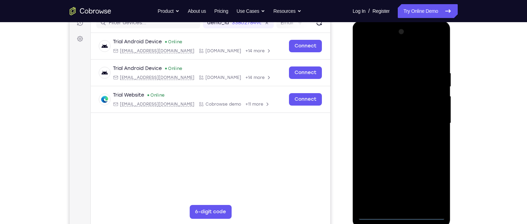
scroll to position [93, 0]
click at [393, 60] on div at bounding box center [401, 124] width 87 height 194
click at [431, 120] on div at bounding box center [401, 124] width 87 height 194
click at [396, 138] on div at bounding box center [401, 124] width 87 height 194
click at [409, 119] on div at bounding box center [401, 124] width 87 height 194
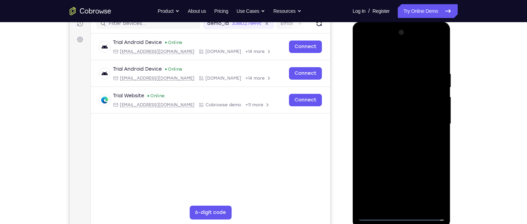
click at [388, 115] on div at bounding box center [401, 124] width 87 height 194
click at [389, 124] on div at bounding box center [401, 124] width 87 height 194
click at [405, 157] on div at bounding box center [401, 124] width 87 height 194
drag, startPoint x: 386, startPoint y: 60, endPoint x: 386, endPoint y: 26, distance: 33.6
click at [386, 26] on div at bounding box center [401, 125] width 98 height 206
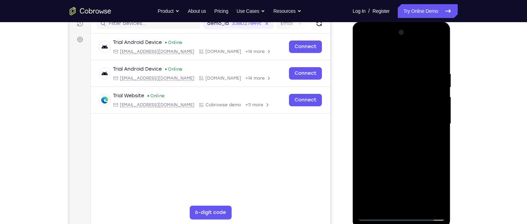
click at [417, 204] on div at bounding box center [401, 124] width 87 height 194
click at [388, 161] on div at bounding box center [401, 124] width 87 height 194
click at [364, 56] on div at bounding box center [401, 124] width 87 height 194
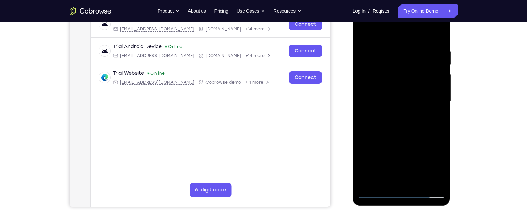
click at [435, 182] on div at bounding box center [401, 102] width 87 height 194
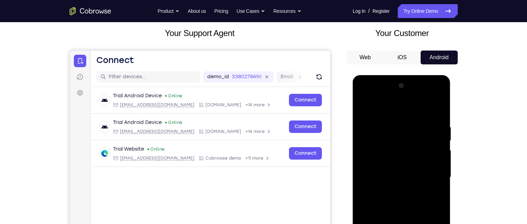
click at [365, 108] on div at bounding box center [401, 177] width 87 height 194
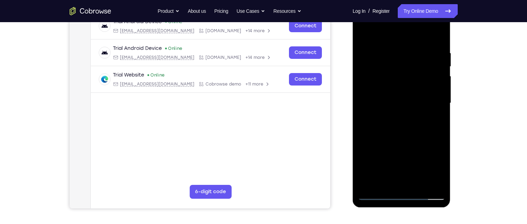
scroll to position [114, 0]
drag, startPoint x: 403, startPoint y: 81, endPoint x: 384, endPoint y: 45, distance: 40.0
click at [384, 45] on div at bounding box center [401, 103] width 87 height 194
click at [391, 79] on div at bounding box center [401, 103] width 87 height 194
click at [395, 114] on div at bounding box center [401, 103] width 87 height 194
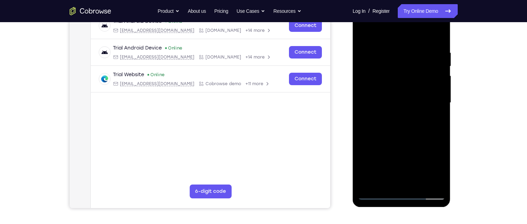
click at [404, 129] on div at bounding box center [401, 103] width 87 height 194
click at [394, 118] on div at bounding box center [401, 103] width 87 height 194
drag, startPoint x: 403, startPoint y: 146, endPoint x: 403, endPoint y: 45, distance: 101.1
click at [403, 45] on div at bounding box center [401, 103] width 87 height 194
click at [380, 175] on div at bounding box center [401, 103] width 87 height 194
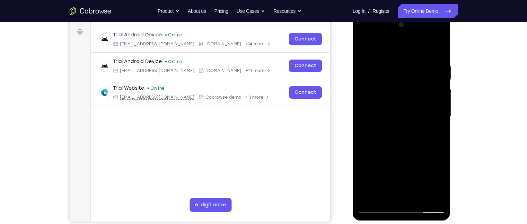
scroll to position [95, 0]
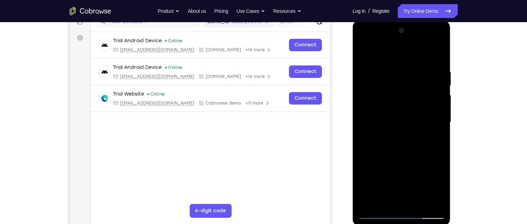
click at [433, 102] on div at bounding box center [401, 122] width 87 height 194
click at [396, 199] on div at bounding box center [401, 122] width 87 height 194
click at [422, 143] on div at bounding box center [401, 122] width 87 height 194
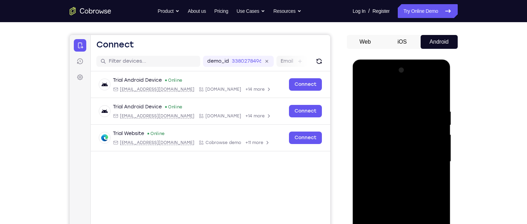
click at [365, 100] on div at bounding box center [401, 162] width 87 height 194
click at [435, 100] on div at bounding box center [401, 162] width 87 height 194
click at [365, 95] on div at bounding box center [401, 162] width 87 height 194
click at [438, 96] on div at bounding box center [401, 162] width 87 height 194
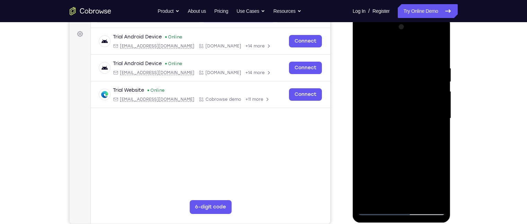
scroll to position [104, 0]
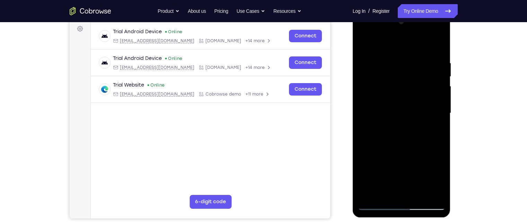
click at [418, 194] on div at bounding box center [401, 113] width 87 height 194
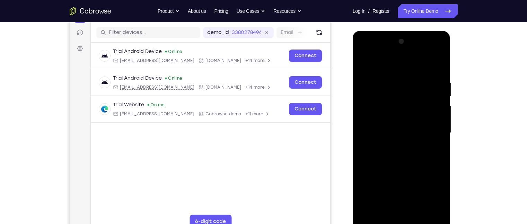
click at [389, 113] on div at bounding box center [401, 133] width 87 height 194
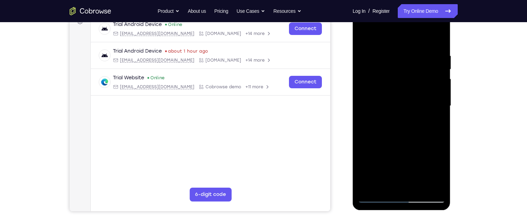
scroll to position [111, 0]
click at [377, 168] on div at bounding box center [401, 106] width 87 height 194
click at [361, 142] on div at bounding box center [401, 106] width 87 height 194
click at [395, 164] on div at bounding box center [401, 106] width 87 height 194
click at [443, 146] on div at bounding box center [401, 106] width 87 height 194
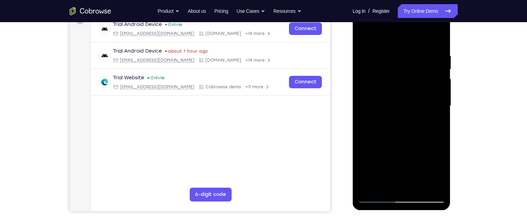
click at [388, 181] on div at bounding box center [401, 106] width 87 height 194
click at [432, 124] on div at bounding box center [401, 106] width 87 height 194
click at [436, 124] on div at bounding box center [401, 106] width 87 height 194
click at [406, 92] on div at bounding box center [401, 106] width 87 height 194
click at [440, 130] on div at bounding box center [401, 106] width 87 height 194
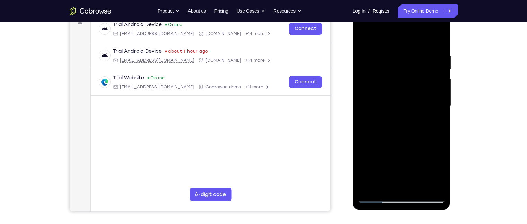
click at [386, 182] on div at bounding box center [401, 106] width 87 height 194
click at [385, 123] on div at bounding box center [401, 106] width 87 height 194
click at [432, 122] on div at bounding box center [401, 106] width 87 height 194
click at [385, 103] on div at bounding box center [401, 106] width 87 height 194
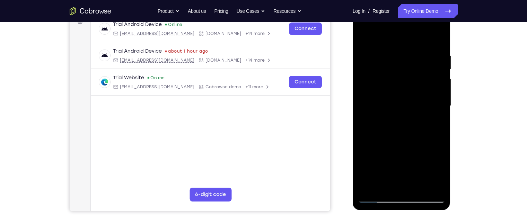
click at [374, 165] on div at bounding box center [401, 106] width 87 height 194
click at [371, 159] on div at bounding box center [401, 106] width 87 height 194
click at [394, 153] on div at bounding box center [401, 106] width 87 height 194
click at [403, 106] on div at bounding box center [401, 106] width 87 height 194
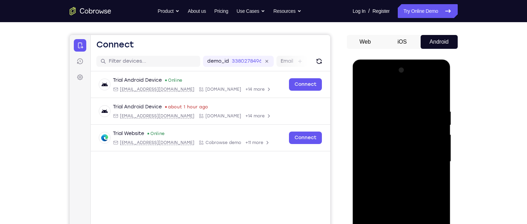
scroll to position [53, 0]
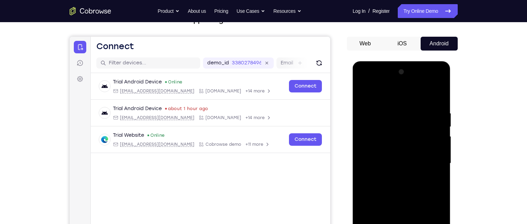
click at [366, 93] on div at bounding box center [401, 163] width 87 height 194
click at [386, 141] on div at bounding box center [401, 163] width 87 height 194
click at [379, 95] on div at bounding box center [401, 163] width 87 height 194
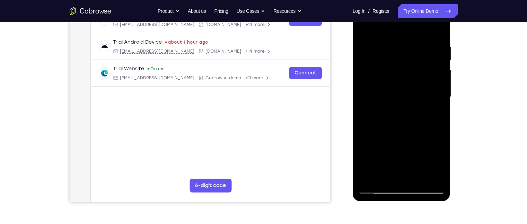
scroll to position [120, 0]
click at [402, 81] on div at bounding box center [401, 97] width 87 height 194
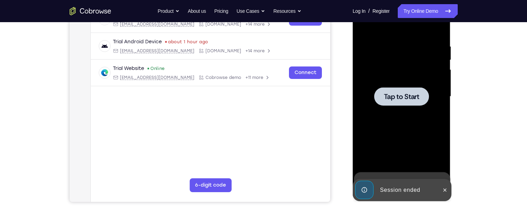
click at [419, 154] on div at bounding box center [401, 97] width 87 height 194
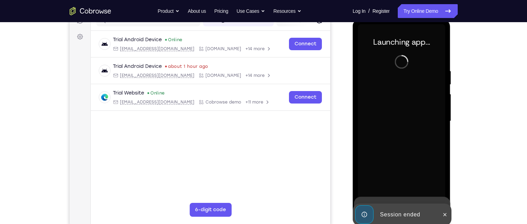
scroll to position [97, 0]
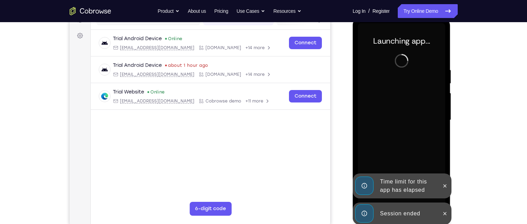
click at [389, 208] on div "Session ended" at bounding box center [407, 214] width 61 height 14
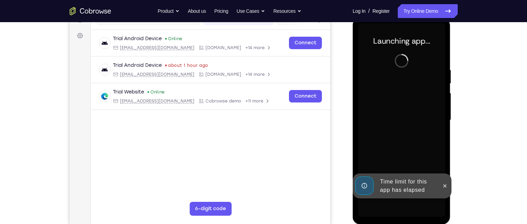
click at [395, 183] on div "Time limit for this app has elapsed" at bounding box center [407, 186] width 61 height 22
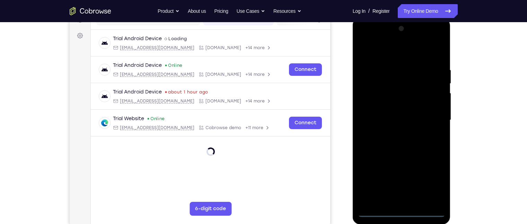
click at [403, 214] on div at bounding box center [401, 120] width 87 height 194
click at [431, 178] on div at bounding box center [401, 120] width 87 height 194
click at [388, 54] on div at bounding box center [401, 120] width 87 height 194
click at [431, 114] on div at bounding box center [401, 120] width 87 height 194
click at [392, 133] on div at bounding box center [401, 120] width 87 height 194
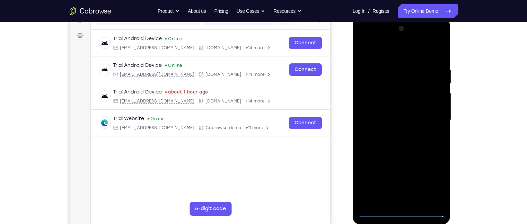
click at [387, 115] on div at bounding box center [401, 120] width 87 height 194
click at [369, 108] on div at bounding box center [401, 120] width 87 height 194
drag, startPoint x: 378, startPoint y: 119, endPoint x: 372, endPoint y: 116, distance: 7.3
click at [372, 116] on div at bounding box center [401, 120] width 87 height 194
click at [392, 120] on div at bounding box center [401, 120] width 87 height 194
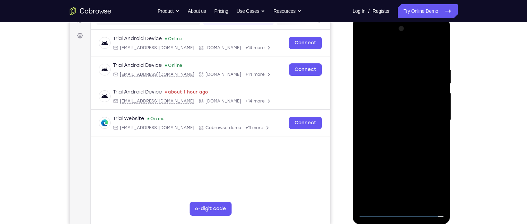
click at [392, 120] on div at bounding box center [401, 120] width 87 height 194
click at [398, 151] on div at bounding box center [401, 120] width 87 height 194
drag, startPoint x: 398, startPoint y: 46, endPoint x: 398, endPoint y: 27, distance: 19.7
click at [398, 27] on div at bounding box center [401, 120] width 87 height 194
click at [421, 200] on div at bounding box center [401, 120] width 87 height 194
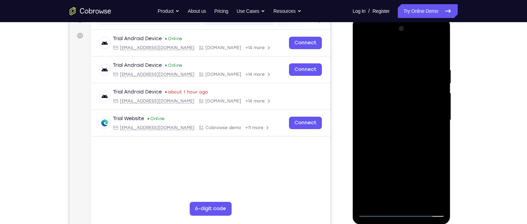
click at [397, 154] on div at bounding box center [401, 120] width 87 height 194
click at [396, 105] on div at bounding box center [401, 120] width 87 height 194
click at [434, 137] on div at bounding box center [401, 120] width 87 height 194
click at [366, 49] on div at bounding box center [401, 120] width 87 height 194
click at [365, 51] on div at bounding box center [401, 120] width 87 height 194
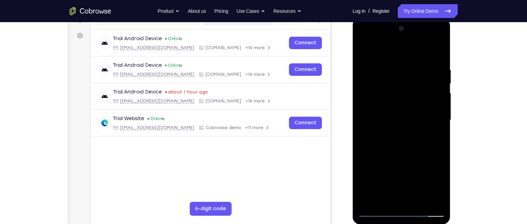
drag, startPoint x: 404, startPoint y: 178, endPoint x: 403, endPoint y: 81, distance: 97.3
drag, startPoint x: 50, startPoint y: 63, endPoint x: 476, endPoint y: 138, distance: 432.1
click at [476, 138] on div "Your Support Agent Your Customer Web iOS Android Next Steps We’d be happy to gi…" at bounding box center [263, 154] width 443 height 457
drag, startPoint x: 387, startPoint y: 160, endPoint x: 401, endPoint y: -1, distance: 161.6
click at [401, 18] on html "Online web based iOS Simulators and Android Emulators. Run iPhone, iPad, Mobile…" at bounding box center [401, 122] width 99 height 208
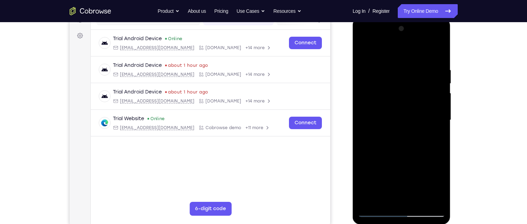
drag, startPoint x: 402, startPoint y: 175, endPoint x: 422, endPoint y: 14, distance: 162.6
click at [422, 18] on html "Online web based iOS Simulators and Android Emulators. Run iPhone, iPad, Mobile…" at bounding box center [401, 122] width 99 height 208
click at [441, 152] on div at bounding box center [401, 120] width 87 height 194
drag, startPoint x: 405, startPoint y: 178, endPoint x: 397, endPoint y: 115, distance: 63.2
click at [397, 115] on div at bounding box center [401, 120] width 87 height 194
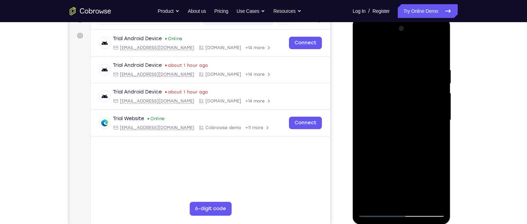
drag, startPoint x: 370, startPoint y: 179, endPoint x: 381, endPoint y: -27, distance: 206.3
click at [381, 18] on html "Online web based iOS Simulators and Android Emulators. Run iPhone, iPad, Mobile…" at bounding box center [401, 122] width 99 height 208
drag, startPoint x: 399, startPoint y: 160, endPoint x: 381, endPoint y: 27, distance: 133.8
click at [381, 27] on div at bounding box center [401, 120] width 87 height 194
drag, startPoint x: 419, startPoint y: 173, endPoint x: 410, endPoint y: 64, distance: 109.1
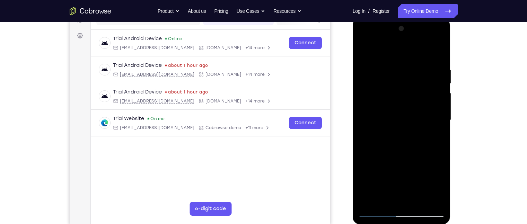
click at [410, 64] on div at bounding box center [401, 120] width 87 height 194
drag, startPoint x: 387, startPoint y: 177, endPoint x: 390, endPoint y: 55, distance: 121.9
click at [390, 62] on div at bounding box center [401, 120] width 87 height 194
click at [419, 204] on div at bounding box center [401, 120] width 87 height 194
click at [407, 102] on div at bounding box center [401, 120] width 87 height 194
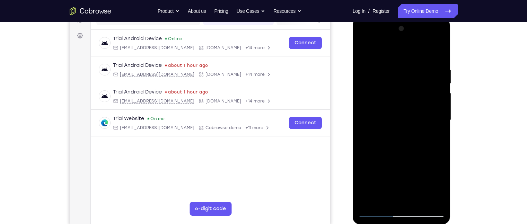
click at [384, 200] on div at bounding box center [401, 120] width 87 height 194
drag, startPoint x: 430, startPoint y: 90, endPoint x: 417, endPoint y: 35, distance: 56.8
click at [417, 35] on div at bounding box center [401, 120] width 87 height 194
click at [400, 93] on div at bounding box center [401, 120] width 87 height 194
click at [363, 120] on div at bounding box center [401, 120] width 87 height 194
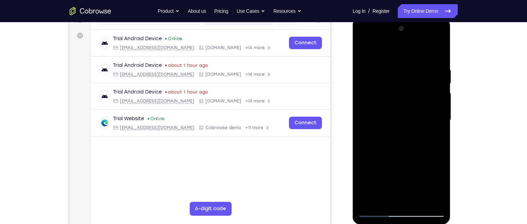
click at [379, 153] on div at bounding box center [401, 120] width 87 height 194
click at [358, 136] on div at bounding box center [401, 120] width 87 height 194
click at [404, 152] on div at bounding box center [401, 120] width 87 height 194
click at [362, 119] on div at bounding box center [401, 120] width 87 height 194
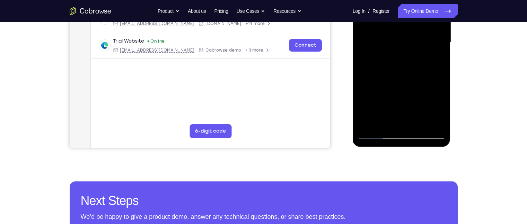
scroll to position [174, 0]
click at [376, 135] on div at bounding box center [401, 42] width 87 height 194
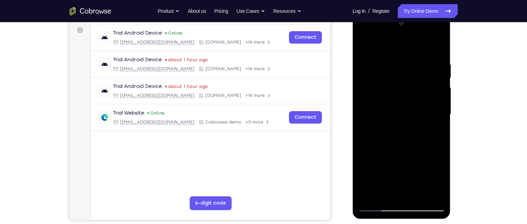
scroll to position [102, 0]
click at [440, 77] on div at bounding box center [401, 114] width 87 height 194
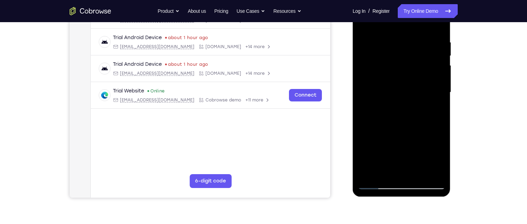
scroll to position [122, 0]
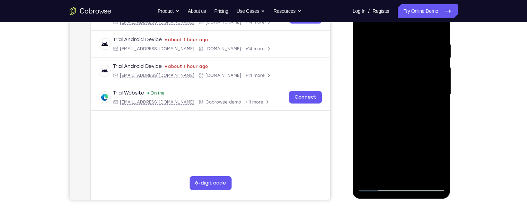
click at [382, 77] on div at bounding box center [401, 95] width 87 height 194
click at [435, 112] on div at bounding box center [401, 95] width 87 height 194
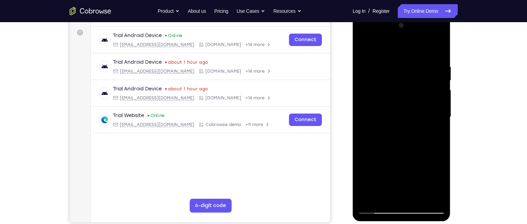
scroll to position [97, 0]
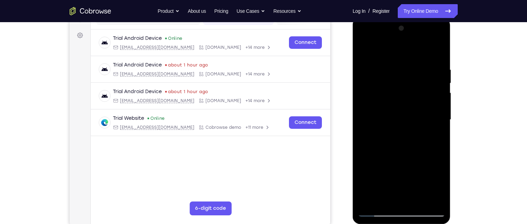
click at [365, 53] on div at bounding box center [401, 120] width 87 height 194
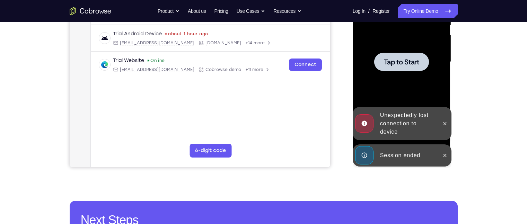
click at [404, 129] on div "Unexpectedly lost connection to device" at bounding box center [407, 123] width 61 height 30
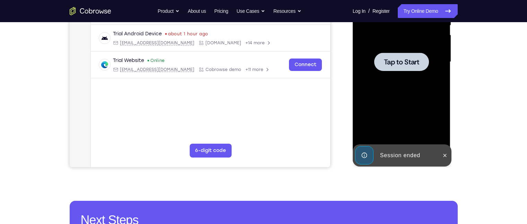
click at [403, 142] on div at bounding box center [401, 62] width 87 height 194
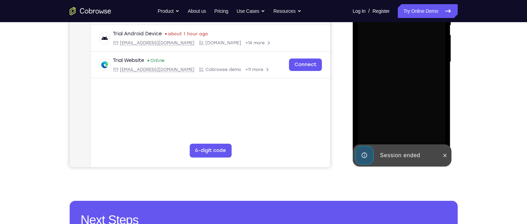
click at [404, 157] on div "Session ended" at bounding box center [407, 156] width 61 height 14
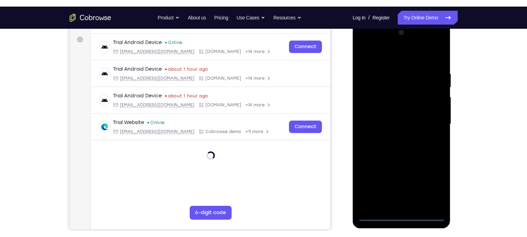
scroll to position [99, 0]
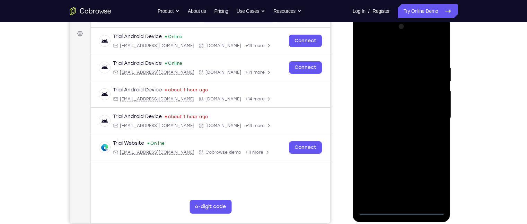
click at [402, 210] on div at bounding box center [401, 118] width 87 height 194
click at [436, 183] on div at bounding box center [401, 118] width 87 height 194
click at [384, 54] on div at bounding box center [401, 118] width 87 height 194
click at [426, 111] on div at bounding box center [401, 118] width 87 height 194
click at [392, 132] on div at bounding box center [401, 118] width 87 height 194
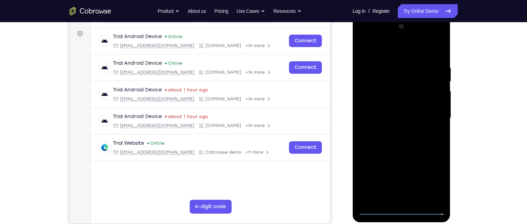
click at [390, 109] on div at bounding box center [401, 118] width 87 height 194
click at [383, 106] on div at bounding box center [401, 118] width 87 height 194
click at [382, 117] on div at bounding box center [401, 118] width 87 height 194
click at [388, 140] on div at bounding box center [401, 118] width 87 height 194
drag, startPoint x: 381, startPoint y: 51, endPoint x: 378, endPoint y: 4, distance: 46.8
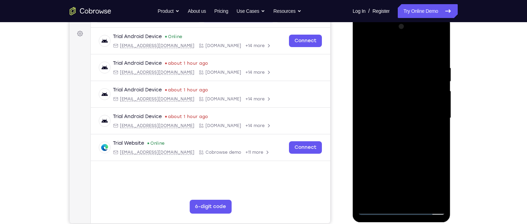
click at [378, 16] on html "Online web based iOS Simulators and Android Emulators. Run iPhone, iPad, Mobile…" at bounding box center [401, 120] width 99 height 208
click at [410, 142] on div at bounding box center [401, 118] width 87 height 194
click at [405, 150] on div at bounding box center [401, 118] width 87 height 194
click at [440, 195] on div at bounding box center [401, 118] width 87 height 194
click at [431, 198] on div at bounding box center [401, 118] width 87 height 194
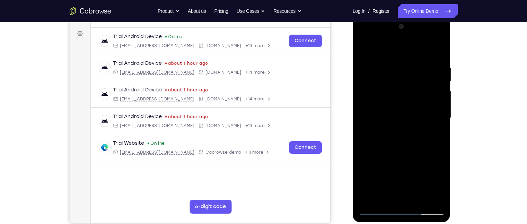
click at [366, 48] on div at bounding box center [401, 118] width 87 height 194
drag, startPoint x: 396, startPoint y: 169, endPoint x: 391, endPoint y: 172, distance: 5.4
drag, startPoint x: 391, startPoint y: 172, endPoint x: 355, endPoint y: 89, distance: 90.4
click at [355, 89] on div at bounding box center [401, 119] width 98 height 206
click at [376, 84] on div at bounding box center [401, 118] width 87 height 194
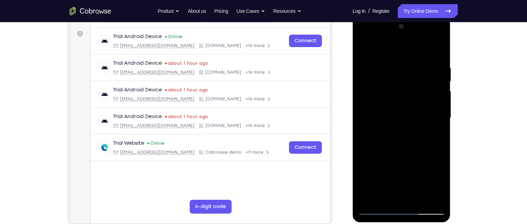
click at [383, 131] on div at bounding box center [401, 118] width 87 height 194
click at [386, 147] on div at bounding box center [401, 118] width 87 height 194
click at [400, 136] on div at bounding box center [401, 118] width 87 height 194
click at [410, 161] on div at bounding box center [401, 118] width 87 height 194
click at [434, 94] on div at bounding box center [401, 118] width 87 height 194
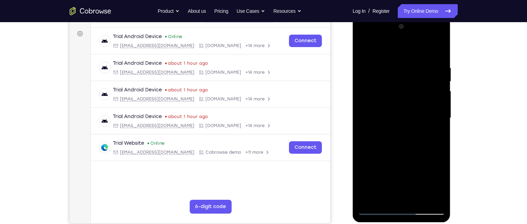
click at [404, 191] on div at bounding box center [401, 118] width 87 height 194
click at [428, 144] on div at bounding box center [401, 118] width 87 height 194
click at [365, 57] on div at bounding box center [401, 118] width 87 height 194
click at [438, 58] on div at bounding box center [401, 118] width 87 height 194
click at [367, 52] on div at bounding box center [401, 118] width 87 height 194
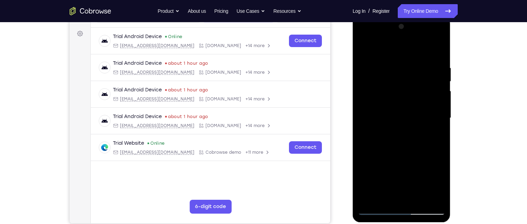
click at [366, 52] on div at bounding box center [401, 118] width 87 height 194
click at [439, 52] on div at bounding box center [401, 118] width 87 height 194
click at [368, 200] on div at bounding box center [401, 118] width 87 height 194
drag, startPoint x: 389, startPoint y: 183, endPoint x: 398, endPoint y: -41, distance: 224.2
click at [398, 16] on html "Online web based iOS Simulators and Android Emulators. Run iPhone, iPad, Mobile…" at bounding box center [401, 120] width 99 height 208
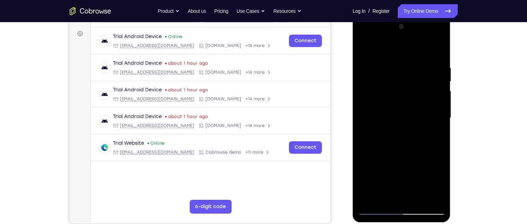
drag, startPoint x: 403, startPoint y: 181, endPoint x: 403, endPoint y: -9, distance: 190.1
click at [403, 16] on html "Online web based iOS Simulators and Android Emulators. Run iPhone, iPad, Mobile…" at bounding box center [401, 120] width 99 height 208
drag, startPoint x: 397, startPoint y: 192, endPoint x: 394, endPoint y: 7, distance: 185.9
click at [394, 16] on html "Online web based iOS Simulators and Android Emulators. Run iPhone, iPad, Mobile…" at bounding box center [401, 120] width 99 height 208
drag, startPoint x: 386, startPoint y: 165, endPoint x: 393, endPoint y: -63, distance: 228.2
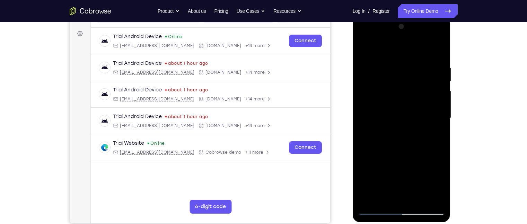
click at [393, 16] on html "Online web based iOS Simulators and Android Emulators. Run iPhone, iPad, Mobile…" at bounding box center [401, 120] width 99 height 208
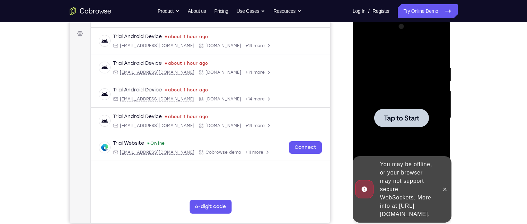
click at [413, 115] on span "Tap to Start" at bounding box center [401, 118] width 35 height 7
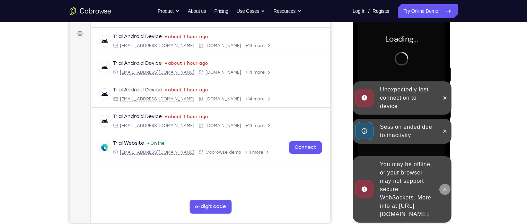
click at [445, 187] on icon at bounding box center [445, 190] width 6 height 6
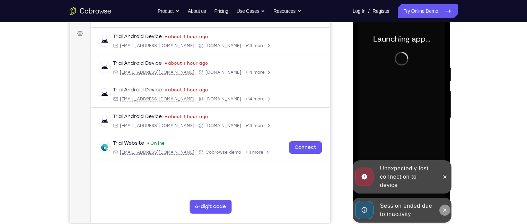
click at [445, 209] on icon at bounding box center [444, 209] width 3 height 3
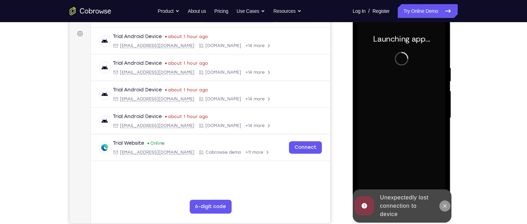
click at [445, 204] on icon at bounding box center [445, 206] width 6 height 6
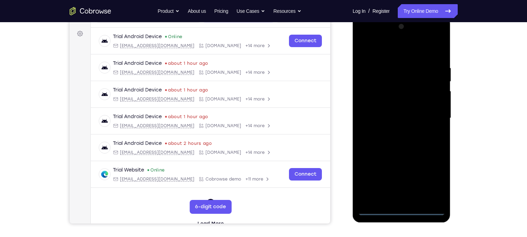
scroll to position [90, 0]
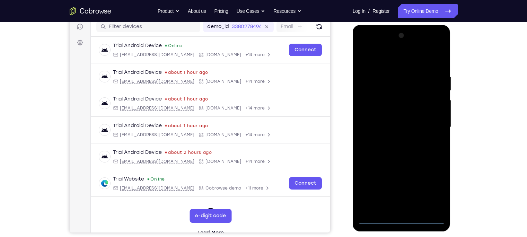
click at [403, 221] on div at bounding box center [401, 127] width 87 height 194
click at [429, 187] on div at bounding box center [401, 127] width 87 height 194
click at [371, 61] on div at bounding box center [401, 127] width 87 height 194
click at [429, 123] on div at bounding box center [401, 127] width 87 height 194
click at [392, 140] on div at bounding box center [401, 127] width 87 height 194
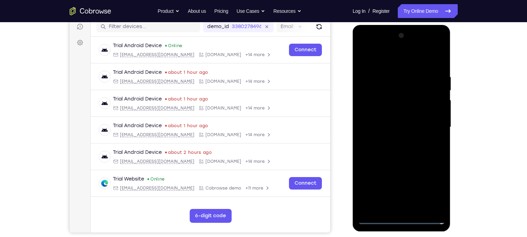
click at [403, 122] on div at bounding box center [401, 127] width 87 height 194
click at [399, 112] on div at bounding box center [401, 127] width 87 height 194
click at [376, 126] on div at bounding box center [401, 127] width 87 height 194
click at [388, 127] on div at bounding box center [401, 127] width 87 height 194
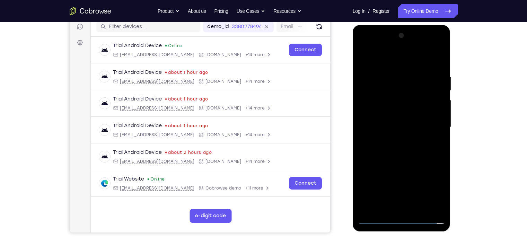
click at [436, 134] on div at bounding box center [401, 127] width 87 height 194
click at [435, 111] on div at bounding box center [401, 127] width 87 height 194
click at [401, 147] on div at bounding box center [401, 127] width 87 height 194
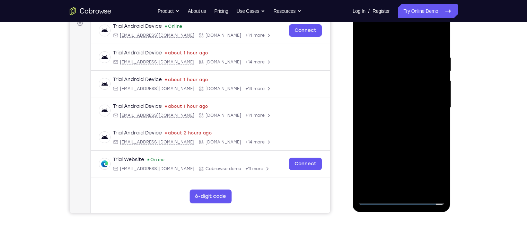
click at [402, 127] on div at bounding box center [401, 108] width 87 height 194
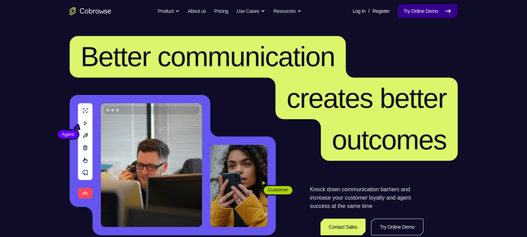
click at [415, 12] on link "Try Online Demo" at bounding box center [427, 11] width 60 height 14
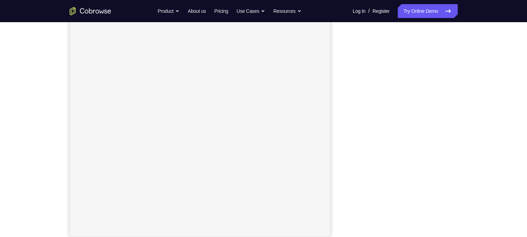
scroll to position [39, 0]
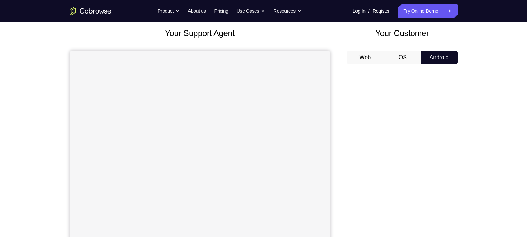
click at [401, 58] on button "iOS" at bounding box center [401, 58] width 37 height 14
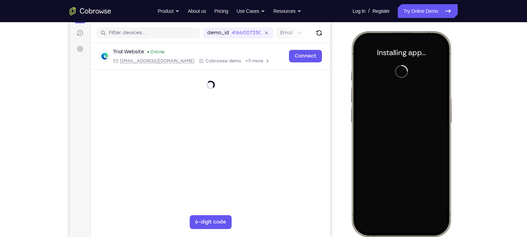
scroll to position [84, 0]
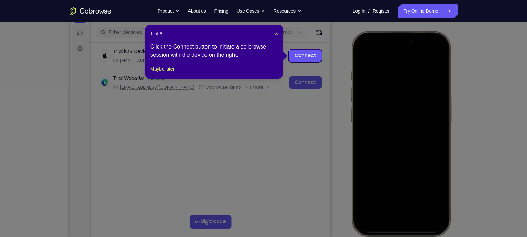
click at [274, 32] on header "1 of 8 ×" at bounding box center [213, 33] width 127 height 7
click at [275, 31] on span "×" at bounding box center [276, 34] width 3 height 6
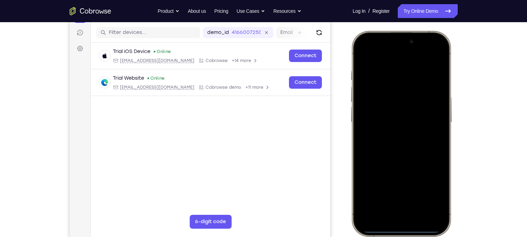
click at [389, 221] on div at bounding box center [400, 134] width 91 height 198
click at [392, 206] on div at bounding box center [400, 134] width 91 height 198
click at [389, 197] on div at bounding box center [400, 134] width 91 height 198
click at [385, 100] on div at bounding box center [400, 134] width 91 height 198
click at [388, 122] on div at bounding box center [400, 134] width 91 height 198
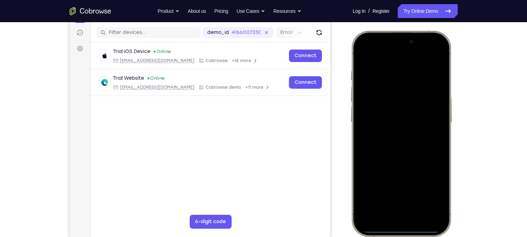
click at [391, 136] on div at bounding box center [400, 134] width 91 height 198
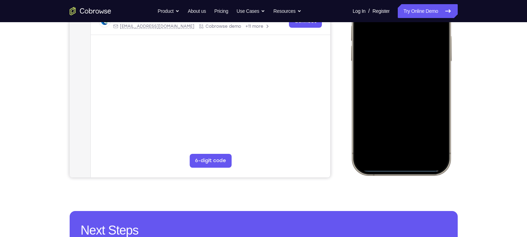
scroll to position [145, 0]
click at [398, 81] on div at bounding box center [400, 72] width 91 height 198
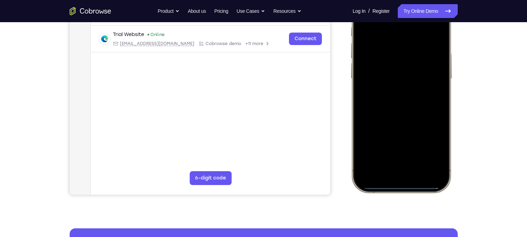
scroll to position [125, 0]
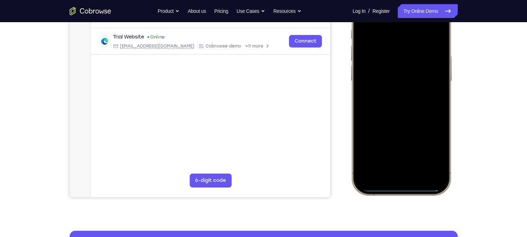
click at [395, 66] on div at bounding box center [400, 92] width 91 height 198
click at [398, 86] on div at bounding box center [400, 92] width 91 height 198
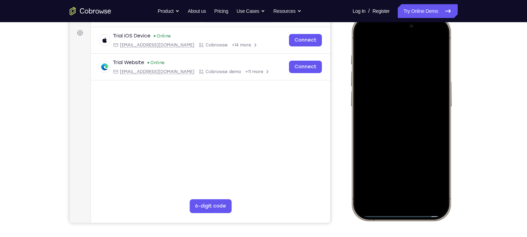
scroll to position [99, 0]
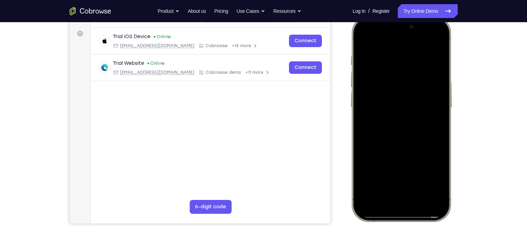
drag, startPoint x: 433, startPoint y: 59, endPoint x: 361, endPoint y: 57, distance: 72.4
click at [361, 57] on div at bounding box center [400, 119] width 91 height 198
click at [439, 46] on div at bounding box center [400, 119] width 91 height 198
drag, startPoint x: 438, startPoint y: 57, endPoint x: 388, endPoint y: 55, distance: 50.2
click at [388, 55] on div at bounding box center [400, 119] width 91 height 198
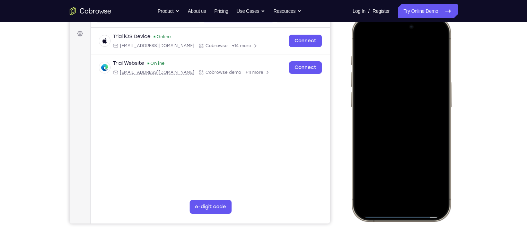
drag, startPoint x: 398, startPoint y: 57, endPoint x: 368, endPoint y: 58, distance: 29.8
click at [368, 58] on div at bounding box center [400, 119] width 91 height 198
drag, startPoint x: 377, startPoint y: 54, endPoint x: 366, endPoint y: 54, distance: 11.1
click at [366, 54] on div at bounding box center [400, 119] width 91 height 198
drag, startPoint x: 427, startPoint y: 55, endPoint x: 340, endPoint y: 55, distance: 87.2
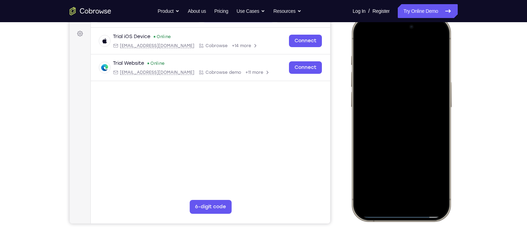
click at [350, 55] on html "Online web based iOS Simulators and Android Emulators. Run iPhone, iPad, Mobile…" at bounding box center [402, 120] width 104 height 208
drag, startPoint x: 424, startPoint y: 60, endPoint x: 367, endPoint y: 57, distance: 57.2
click at [367, 57] on div at bounding box center [400, 119] width 91 height 198
click at [419, 178] on div at bounding box center [400, 119] width 91 height 198
click at [376, 156] on div at bounding box center [400, 119] width 91 height 198
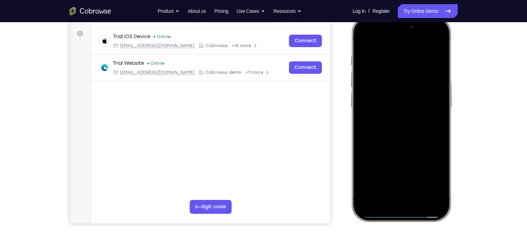
click at [374, 40] on div at bounding box center [400, 119] width 91 height 198
click at [369, 61] on div at bounding box center [400, 119] width 91 height 198
click at [434, 42] on div at bounding box center [400, 119] width 91 height 198
click at [360, 38] on div at bounding box center [400, 119] width 91 height 198
click at [362, 40] on div at bounding box center [400, 119] width 91 height 198
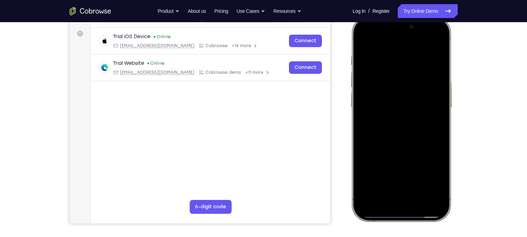
click at [388, 110] on div at bounding box center [400, 119] width 91 height 198
click at [373, 37] on div at bounding box center [400, 119] width 91 height 198
click at [366, 53] on div at bounding box center [400, 119] width 91 height 198
click at [431, 50] on div at bounding box center [400, 119] width 91 height 198
click at [362, 38] on div at bounding box center [400, 119] width 91 height 198
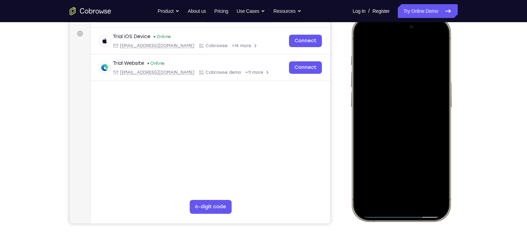
click at [397, 115] on div at bounding box center [400, 119] width 91 height 198
click at [384, 115] on div at bounding box center [400, 119] width 91 height 198
click at [361, 39] on div at bounding box center [400, 119] width 91 height 198
click at [420, 176] on div at bounding box center [400, 119] width 91 height 198
click at [385, 111] on div at bounding box center [400, 119] width 91 height 198
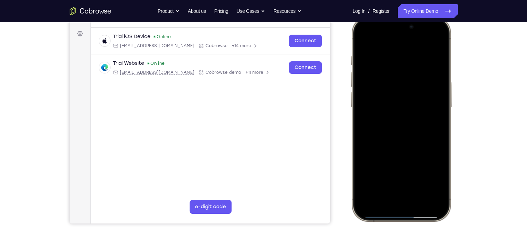
click at [420, 121] on div at bounding box center [400, 119] width 91 height 198
click at [418, 125] on div at bounding box center [400, 119] width 91 height 198
click at [390, 117] on div at bounding box center [400, 119] width 91 height 198
click at [374, 176] on div at bounding box center [400, 119] width 91 height 198
click at [361, 41] on div at bounding box center [400, 119] width 91 height 198
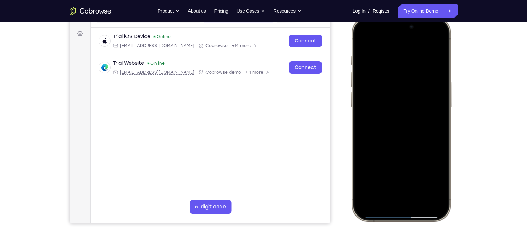
click at [381, 130] on div at bounding box center [400, 119] width 91 height 198
click at [434, 176] on div at bounding box center [400, 119] width 91 height 198
click at [362, 43] on div at bounding box center [400, 119] width 91 height 198
click at [386, 129] on div at bounding box center [400, 119] width 91 height 198
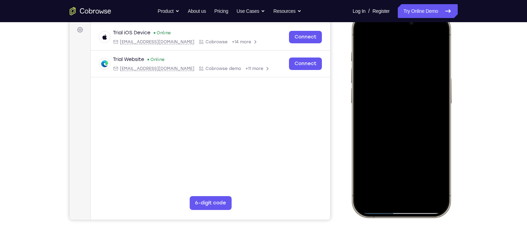
scroll to position [100, 0]
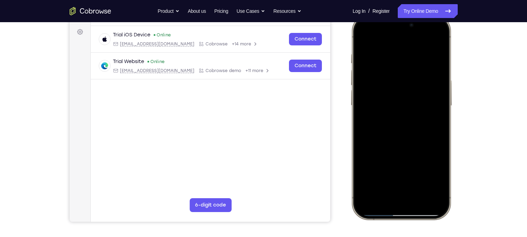
click at [361, 37] on div at bounding box center [400, 117] width 91 height 198
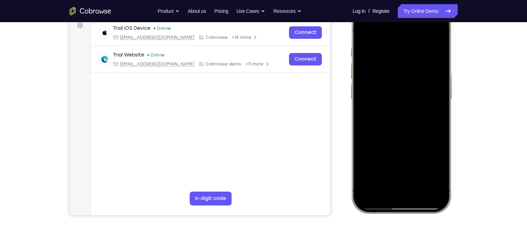
click at [394, 137] on div at bounding box center [400, 110] width 91 height 198
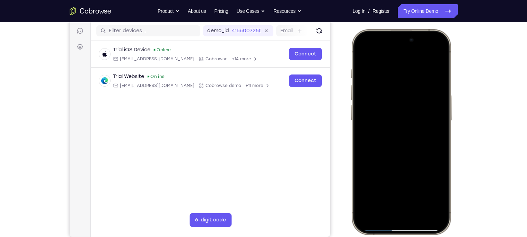
scroll to position [84, 0]
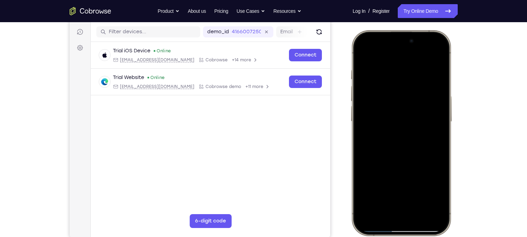
click at [358, 52] on div at bounding box center [400, 133] width 91 height 198
click at [359, 51] on div at bounding box center [400, 133] width 91 height 198
drag, startPoint x: 399, startPoint y: 81, endPoint x: 399, endPoint y: 154, distance: 73.4
click at [399, 154] on div at bounding box center [400, 133] width 91 height 198
click at [414, 68] on div at bounding box center [400, 133] width 91 height 198
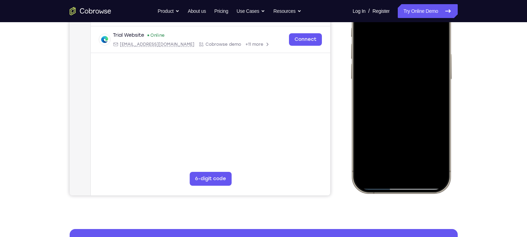
scroll to position [127, 0]
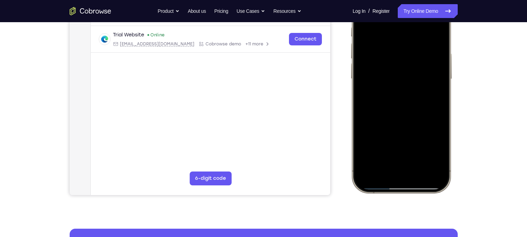
click at [423, 151] on div at bounding box center [400, 90] width 91 height 198
click at [436, 112] on div at bounding box center [400, 90] width 91 height 198
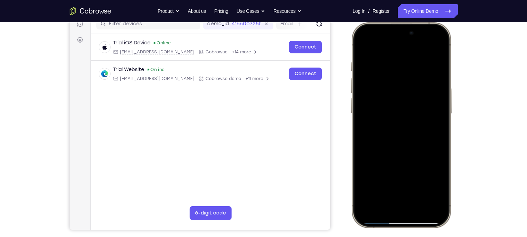
scroll to position [92, 0]
click at [434, 50] on div at bounding box center [400, 125] width 91 height 198
